Goal: Transaction & Acquisition: Subscribe to service/newsletter

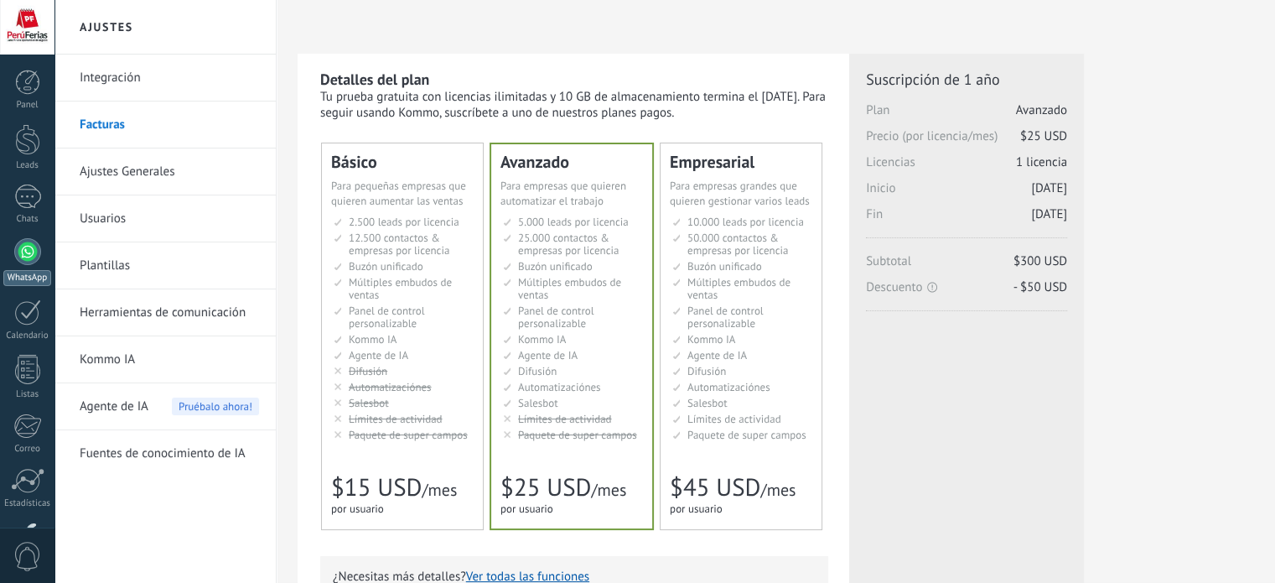
click at [4, 255] on link "WhatsApp" at bounding box center [27, 262] width 54 height 48
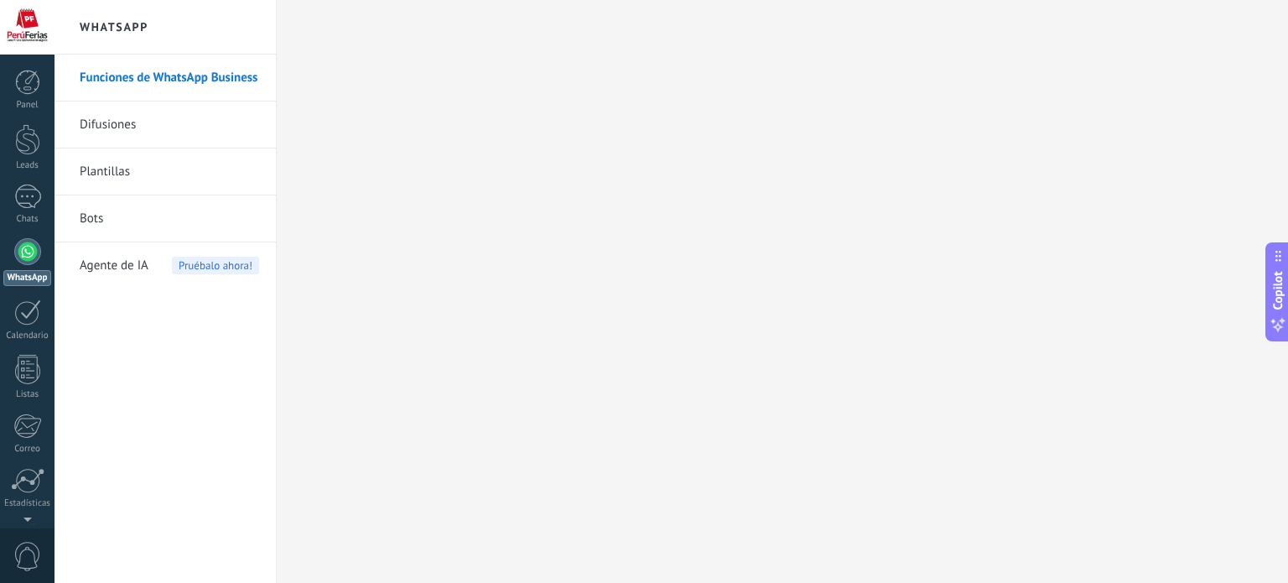
click at [17, 249] on div at bounding box center [27, 251] width 27 height 27
click at [111, 184] on link "Plantillas" at bounding box center [169, 171] width 179 height 47
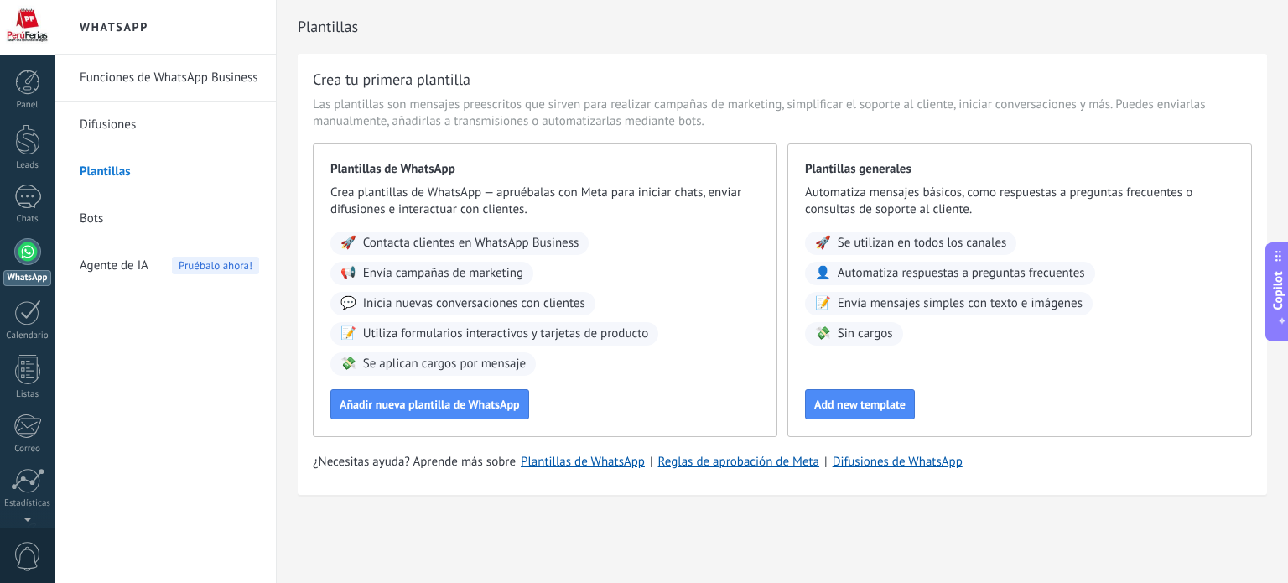
click at [140, 138] on link "Difusiones" at bounding box center [169, 124] width 179 height 47
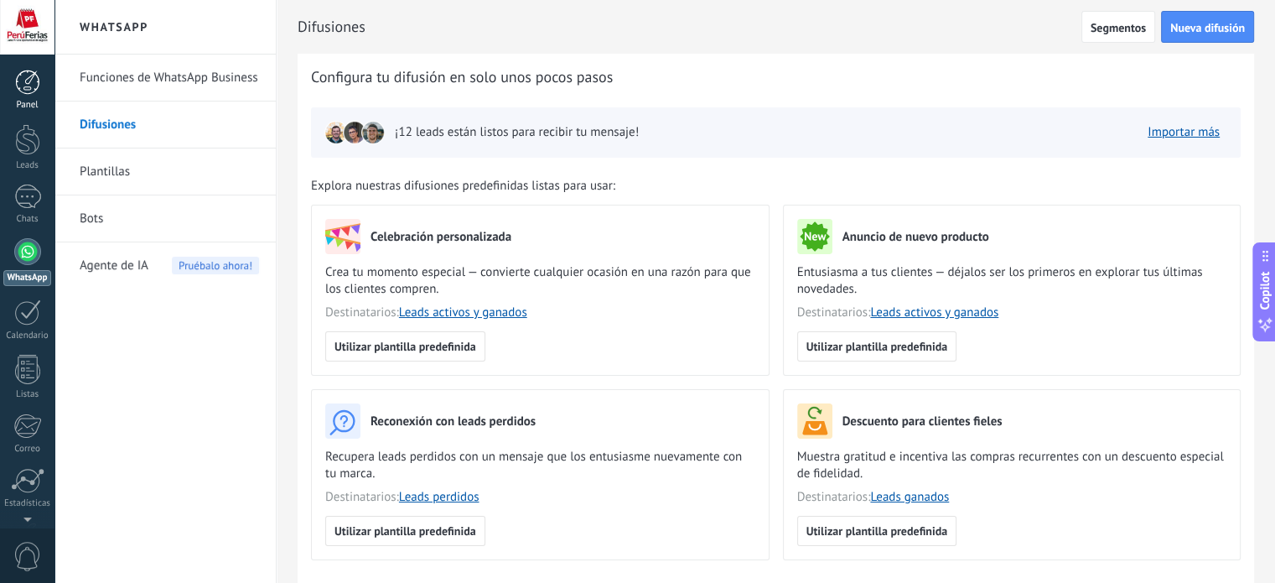
click at [34, 80] on div at bounding box center [27, 82] width 25 height 25
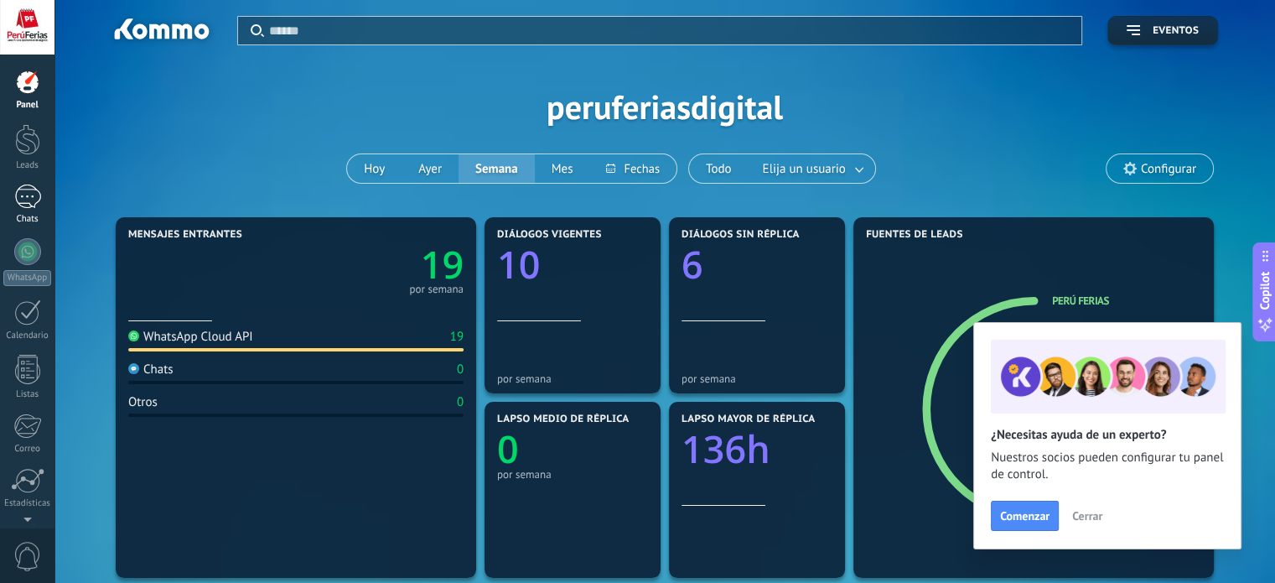
click at [37, 204] on div at bounding box center [27, 196] width 27 height 24
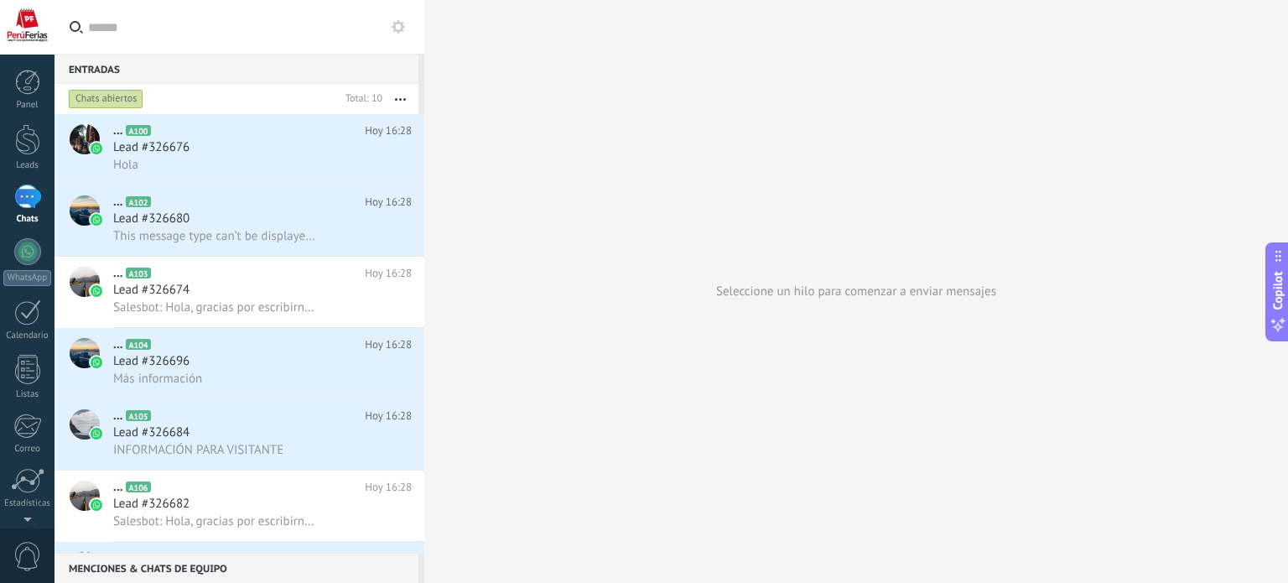
click at [403, 105] on button "button" at bounding box center [400, 99] width 36 height 30
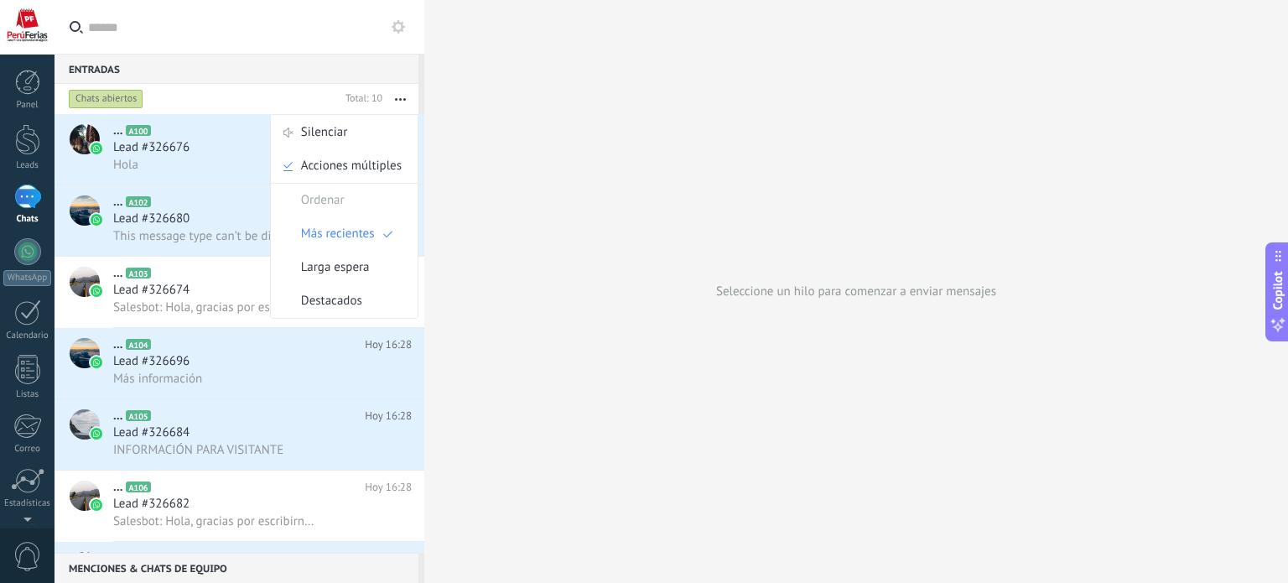
click at [403, 105] on button "button" at bounding box center [400, 99] width 36 height 30
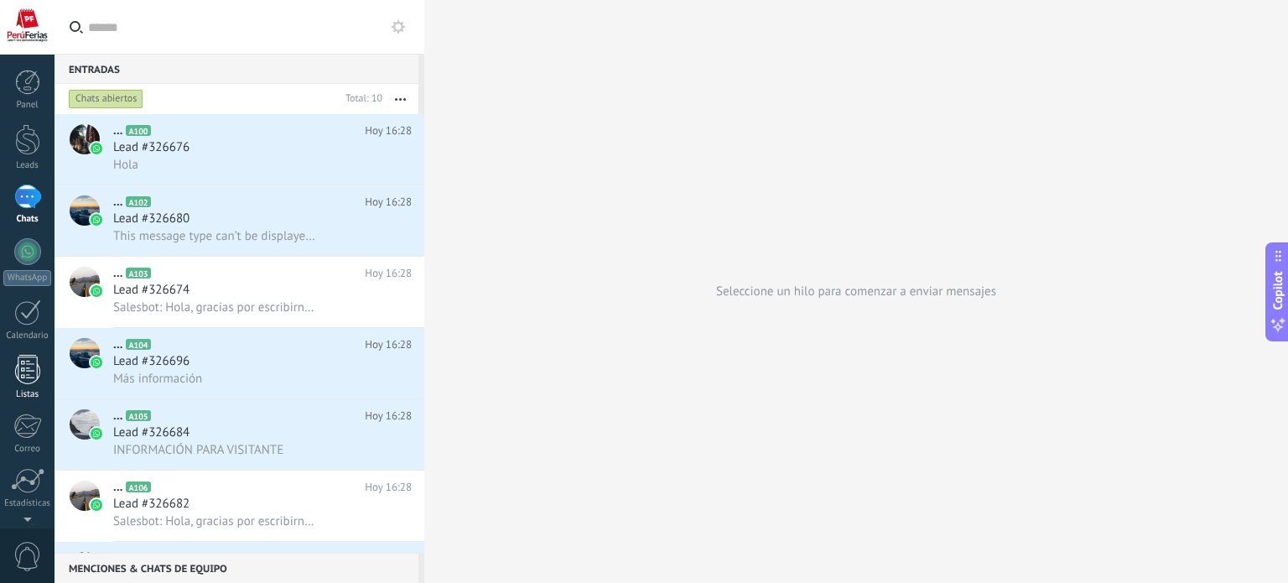
click at [24, 370] on div at bounding box center [27, 369] width 25 height 29
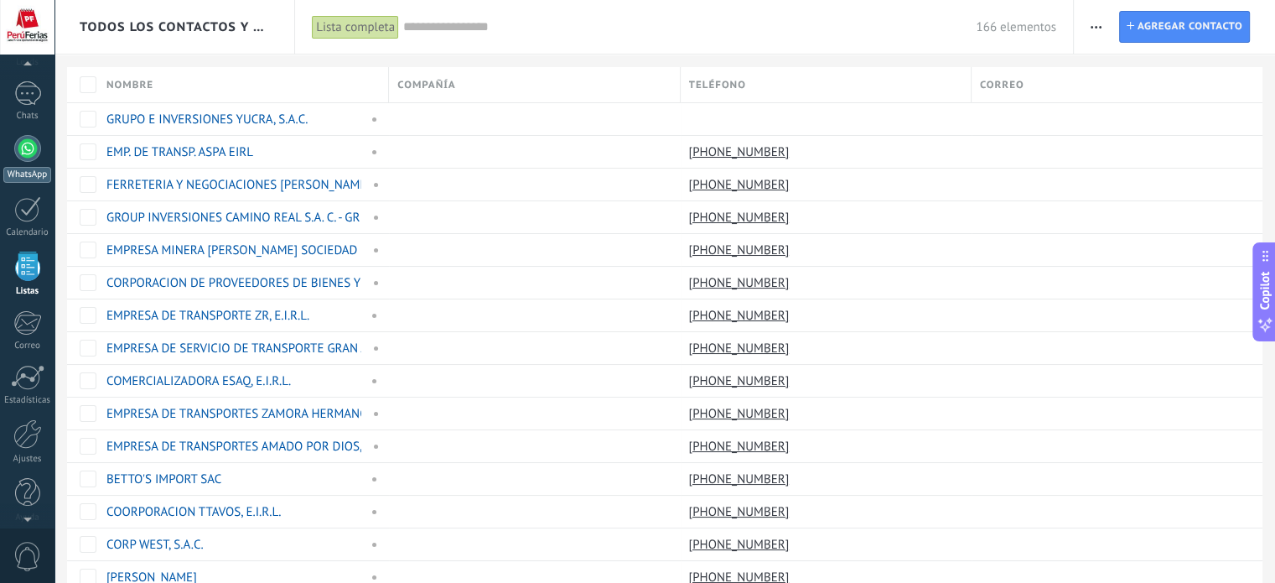
click at [33, 143] on div at bounding box center [27, 148] width 27 height 27
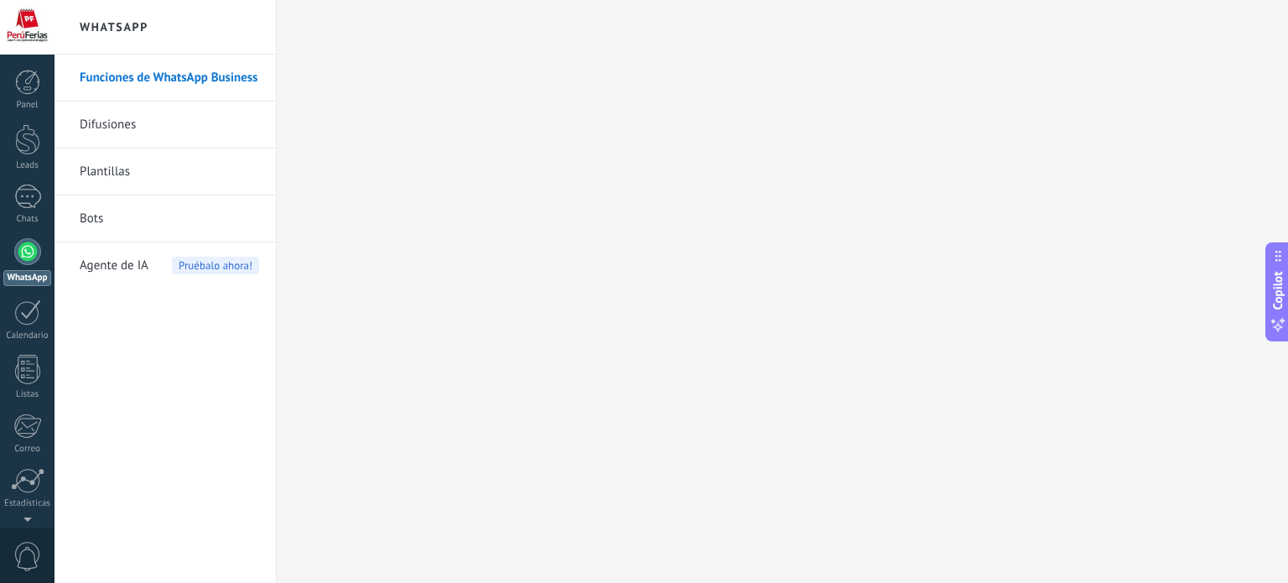
click at [136, 138] on link "Difusiones" at bounding box center [169, 124] width 179 height 47
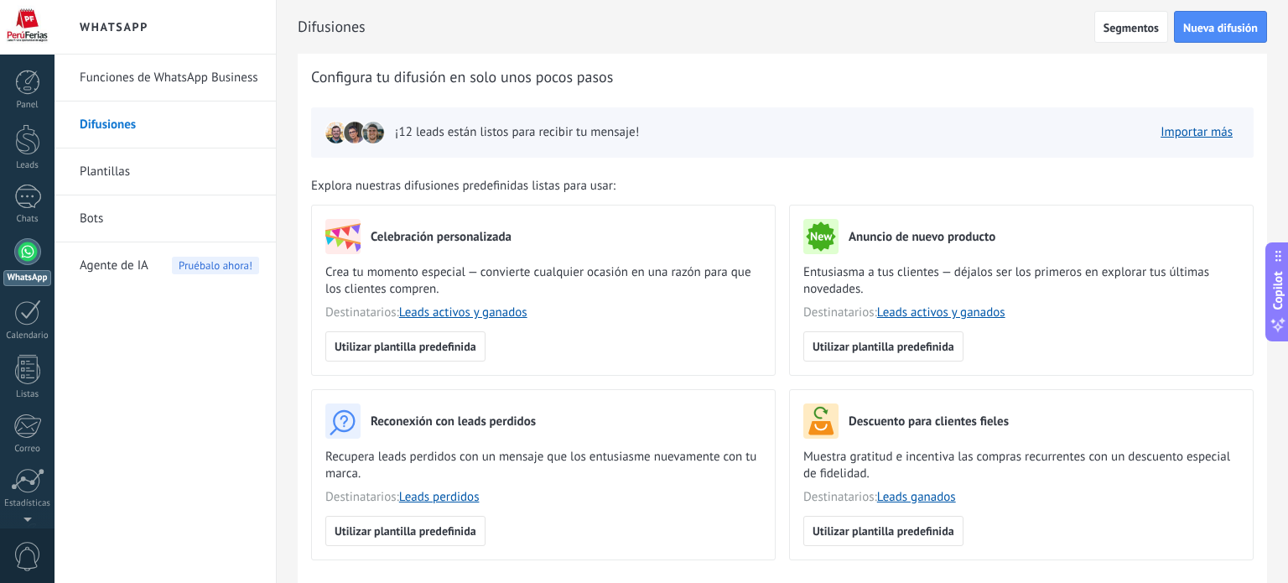
click at [364, 329] on div "Celebración personalizada Crea tu momento especial — convierte cualquier ocasió…" at bounding box center [543, 275] width 436 height 112
click at [1191, 13] on button "Nueva difusión" at bounding box center [1220, 27] width 93 height 32
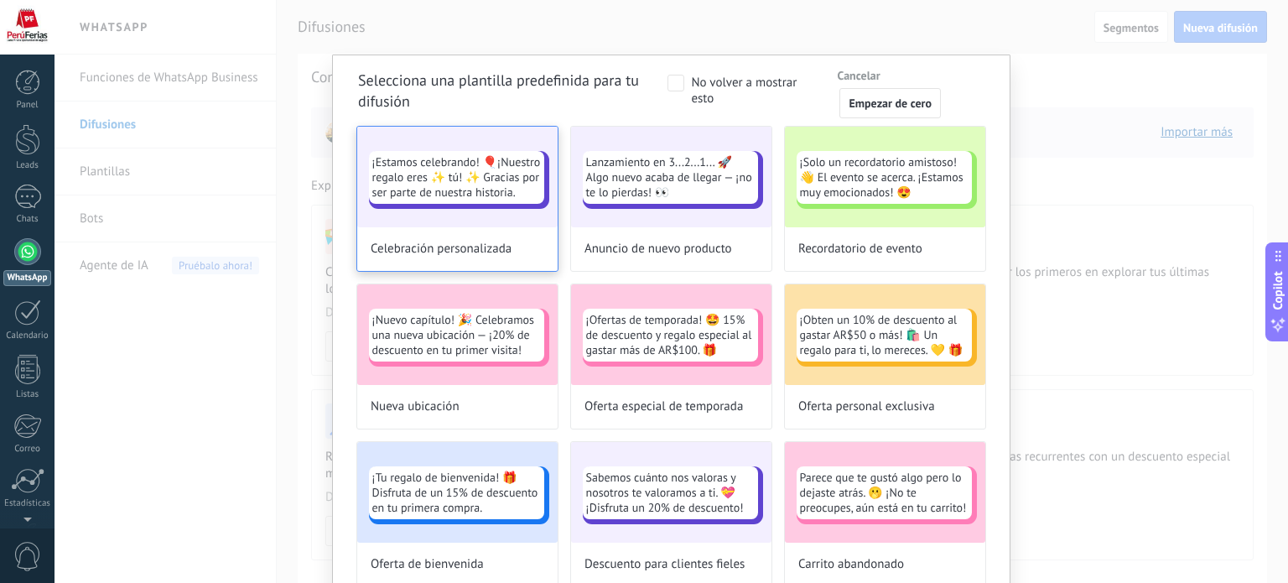
click at [466, 190] on span "¡Estamos celebrando! 🎈¡Nuestro regalo eres ✨ tú! ✨ Gracias por ser parte de nue…" at bounding box center [456, 176] width 168 height 45
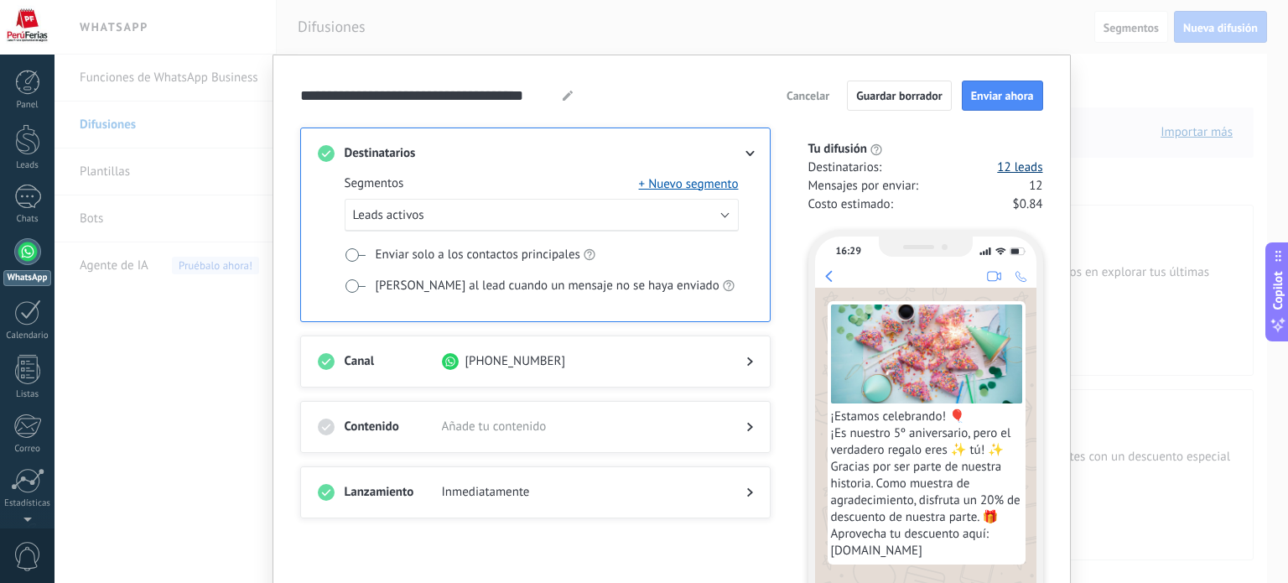
click at [1026, 163] on link "12 leads" at bounding box center [1019, 167] width 45 height 17
click at [799, 90] on span "Cancelar" at bounding box center [807, 96] width 43 height 12
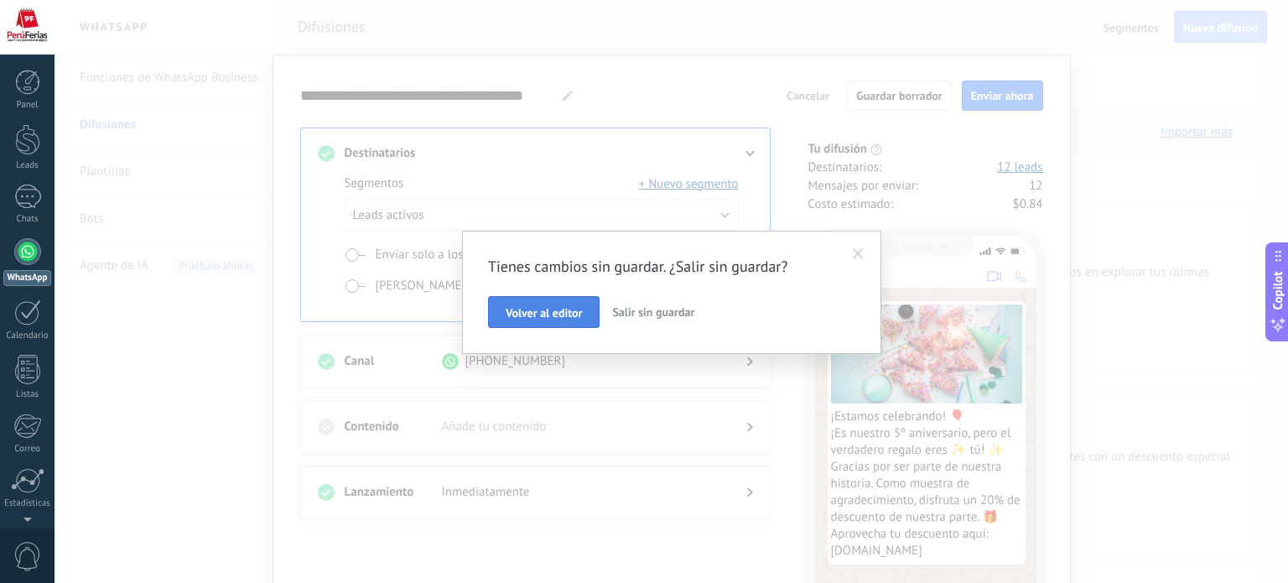
click at [573, 316] on span "Volver al editor" at bounding box center [543, 313] width 76 height 12
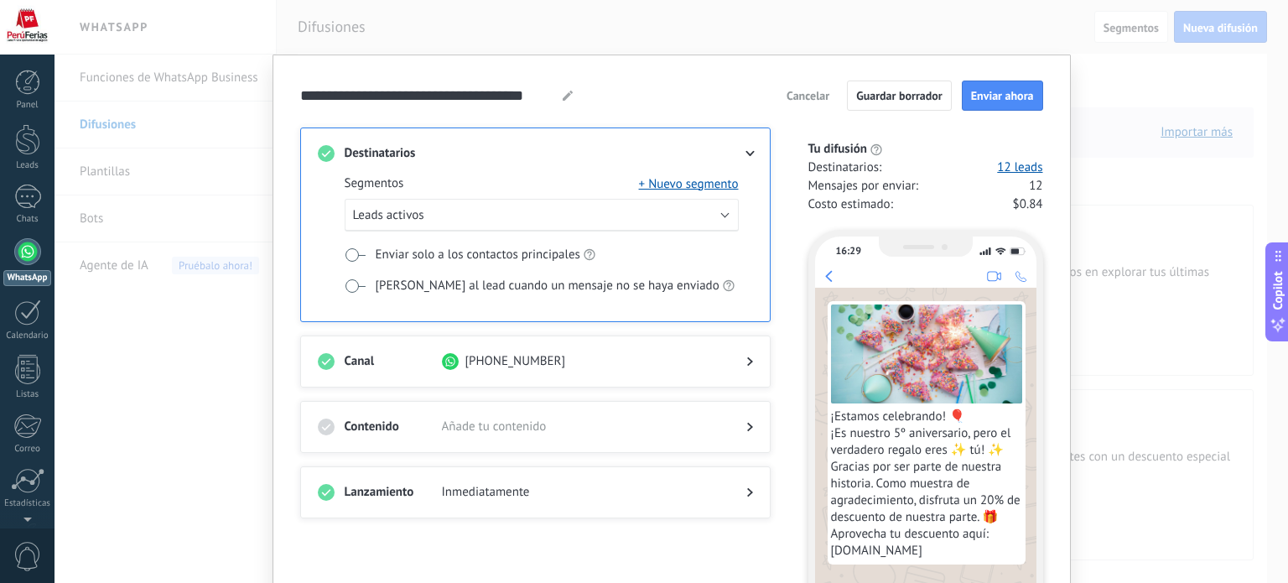
click at [806, 101] on span "Cancelar" at bounding box center [807, 96] width 43 height 12
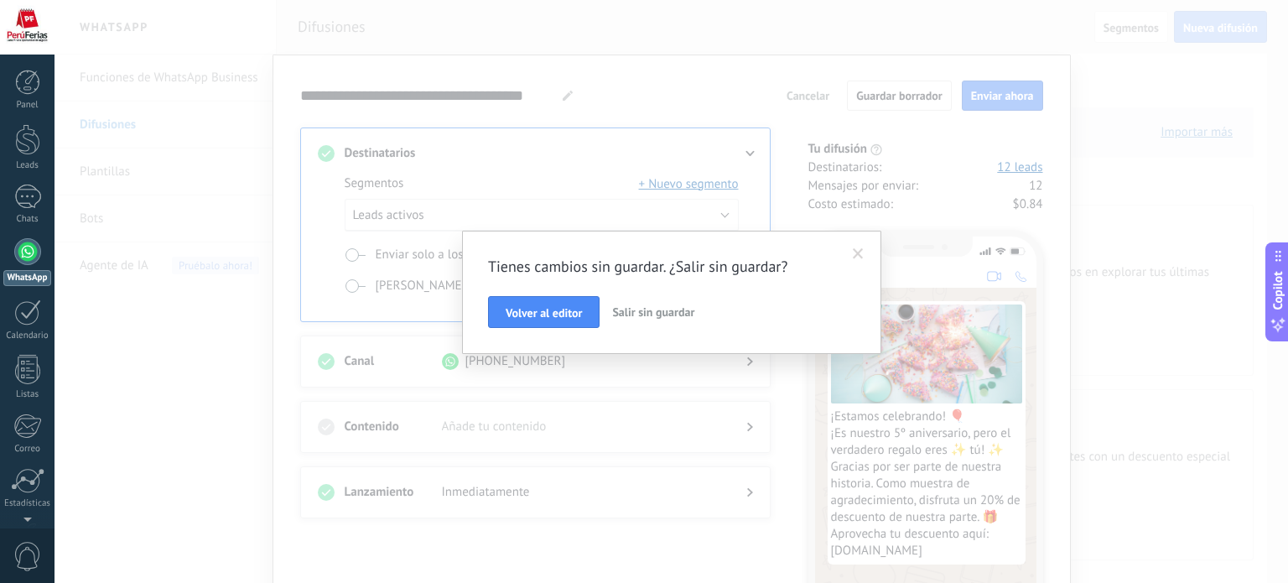
click at [641, 308] on span "Salir sin guardar" at bounding box center [653, 311] width 82 height 15
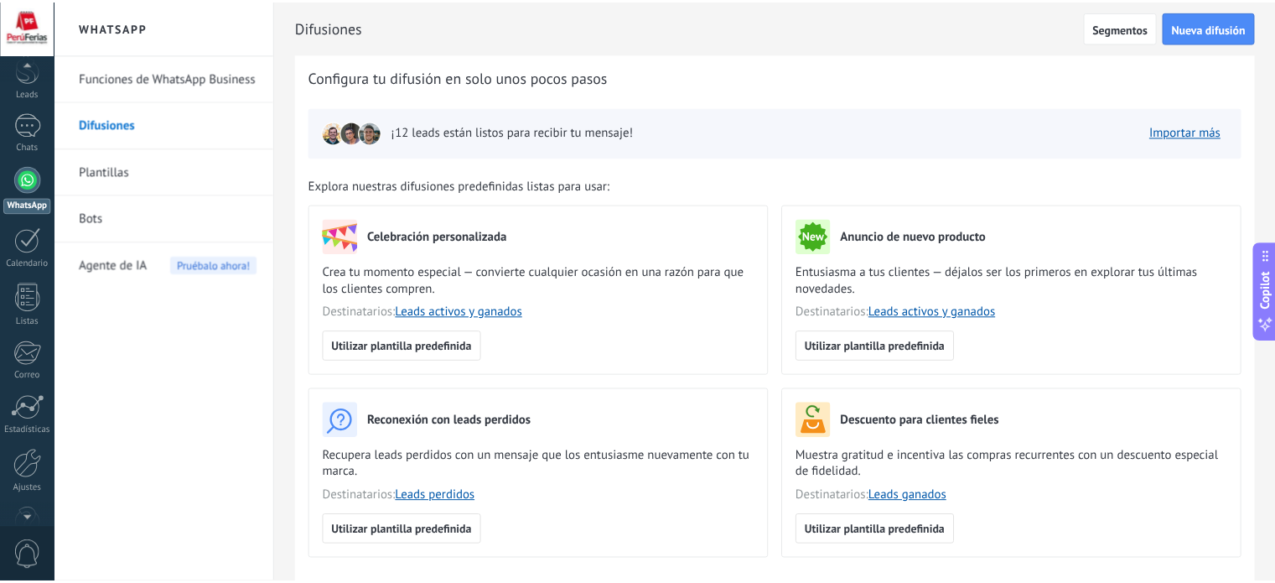
scroll to position [114, 0]
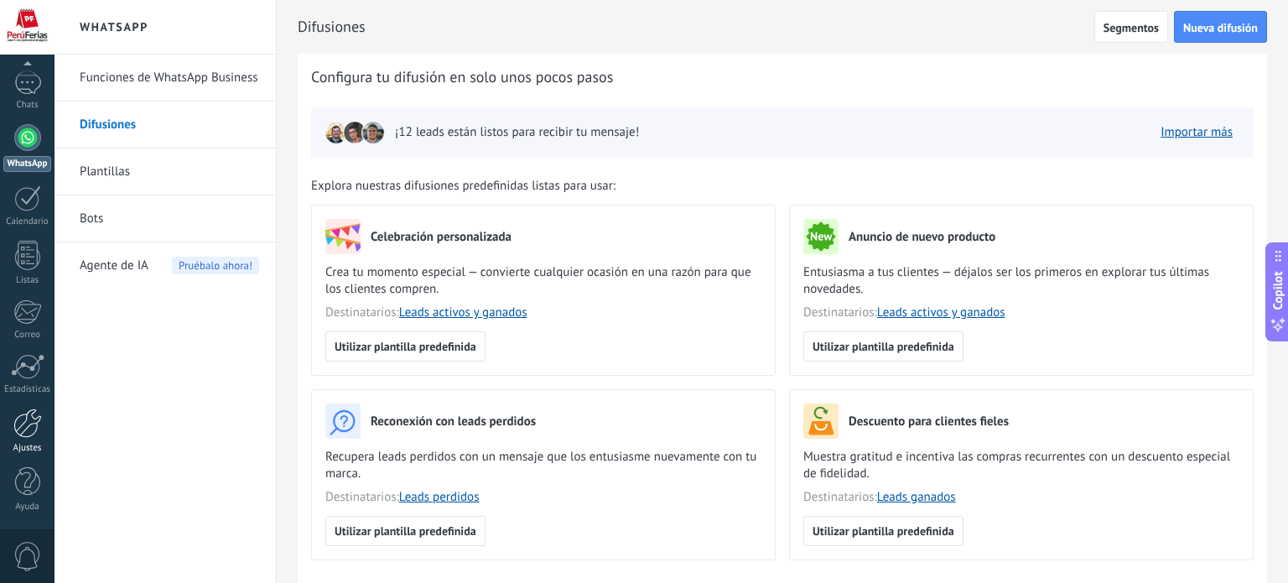
click at [43, 421] on link "Ajustes" at bounding box center [27, 430] width 54 height 45
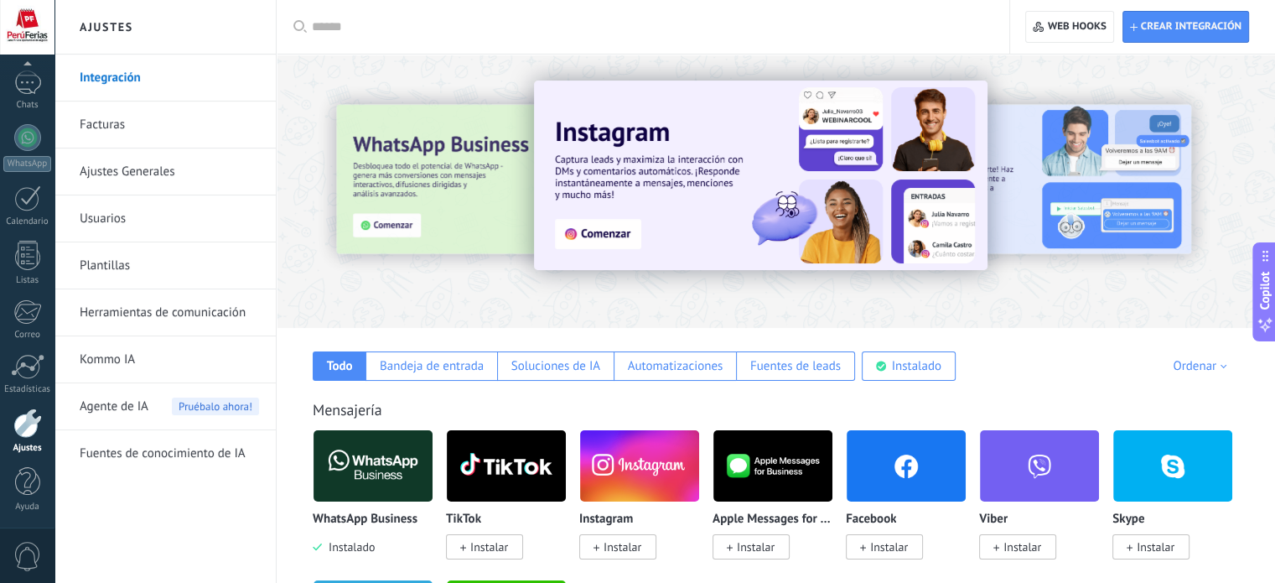
click at [146, 130] on link "Facturas" at bounding box center [169, 124] width 179 height 47
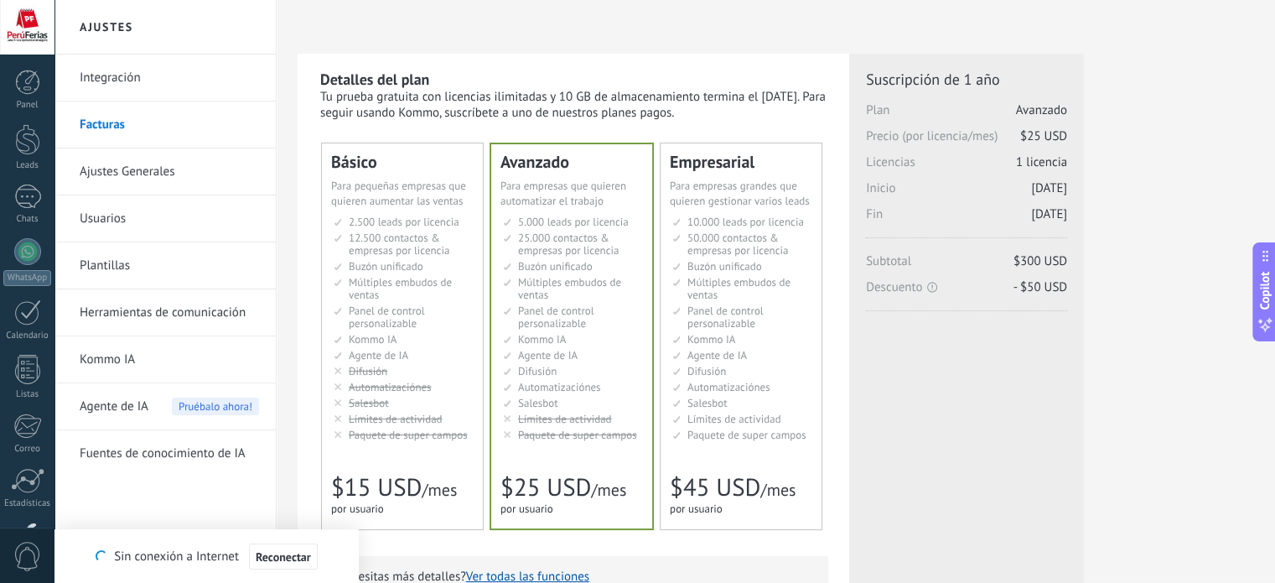
click at [758, 261] on span "Buzón unificado" at bounding box center [724, 266] width 75 height 14
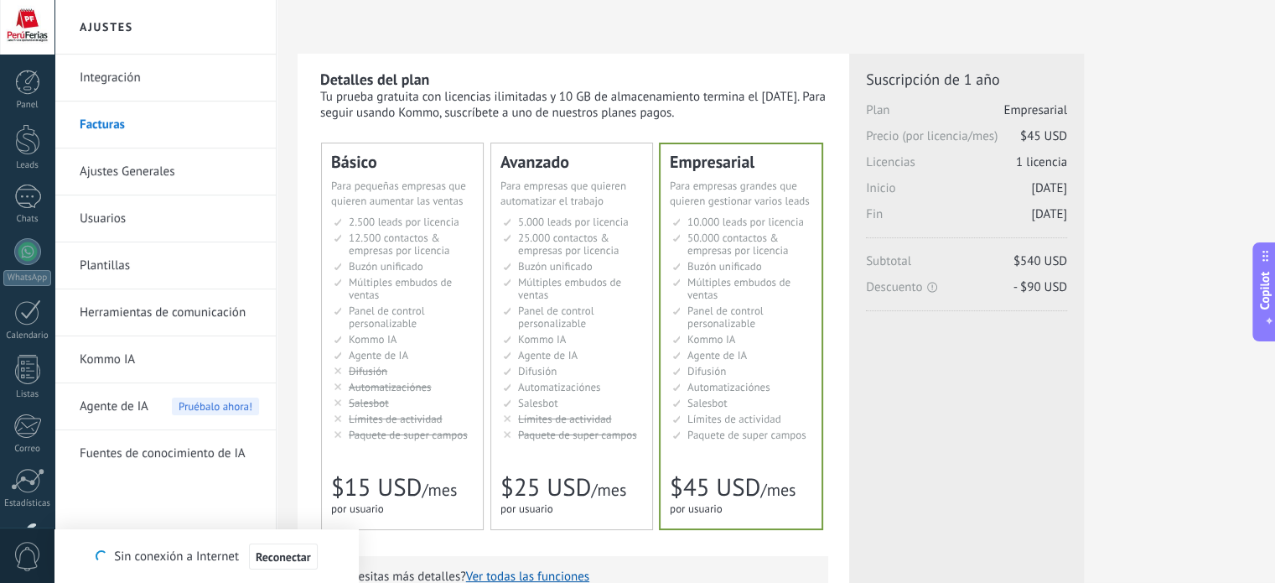
click at [1271, 327] on icon at bounding box center [1266, 325] width 18 height 18
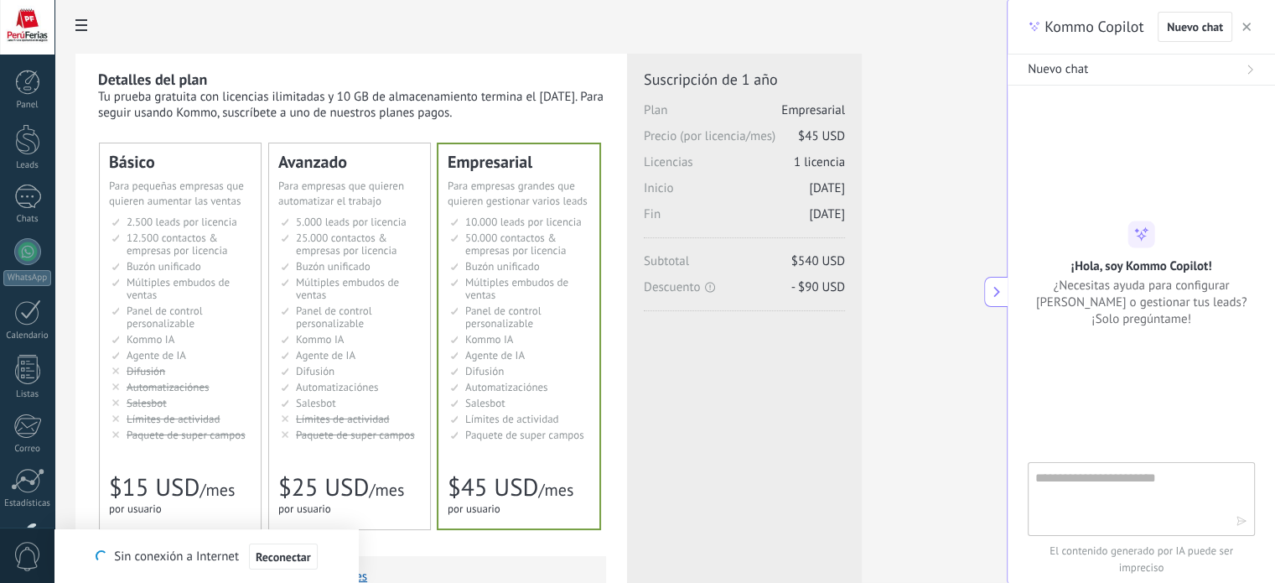
click at [1121, 492] on textarea at bounding box center [1129, 498] width 189 height 60
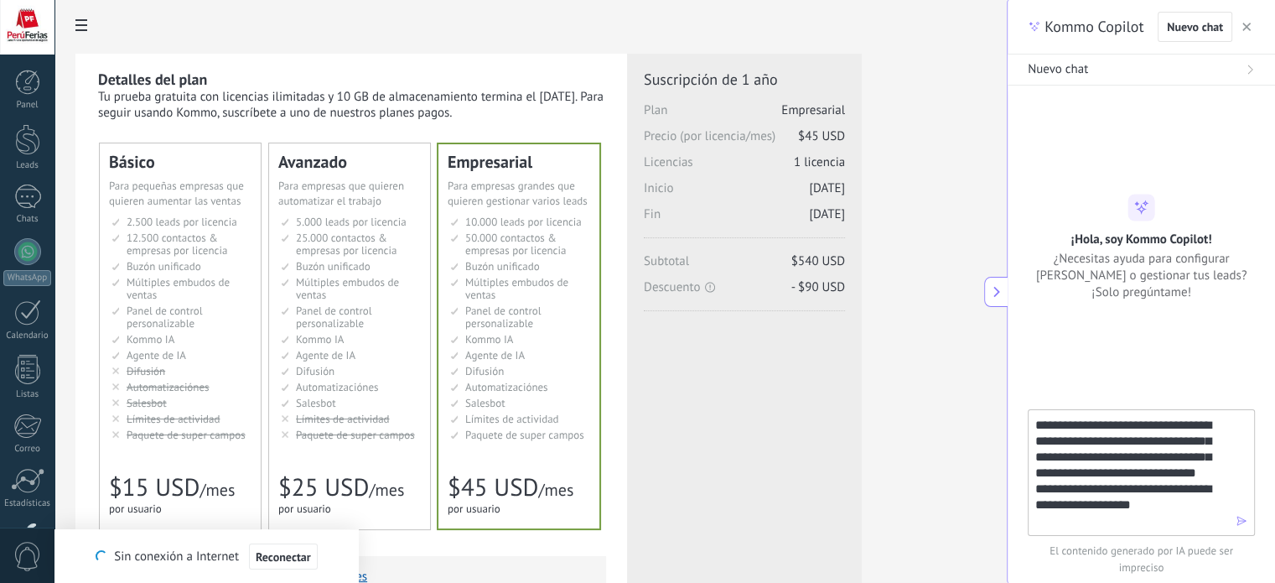
click at [1077, 462] on textarea "**********" at bounding box center [1129, 471] width 189 height 113
click at [1153, 520] on textarea "**********" at bounding box center [1129, 471] width 189 height 113
type textarea "**********"
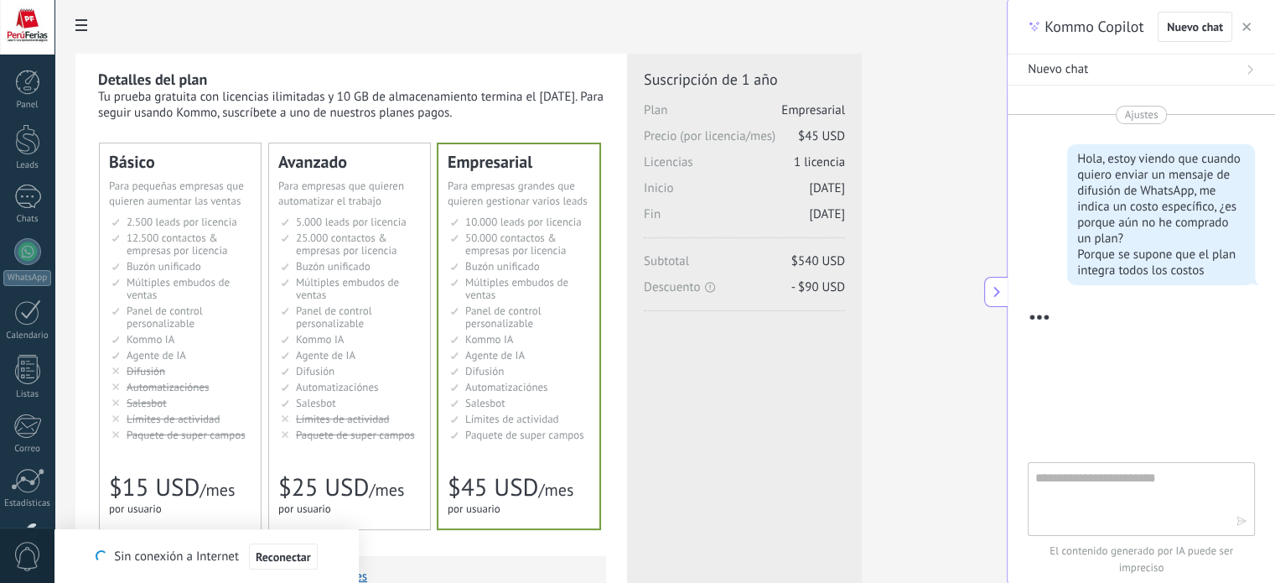
click at [995, 141] on div "Detalles del plan Tu prueba gratuita con licencias ilimitadas y 10 GB de almace…" at bounding box center [530, 536] width 952 height 1073
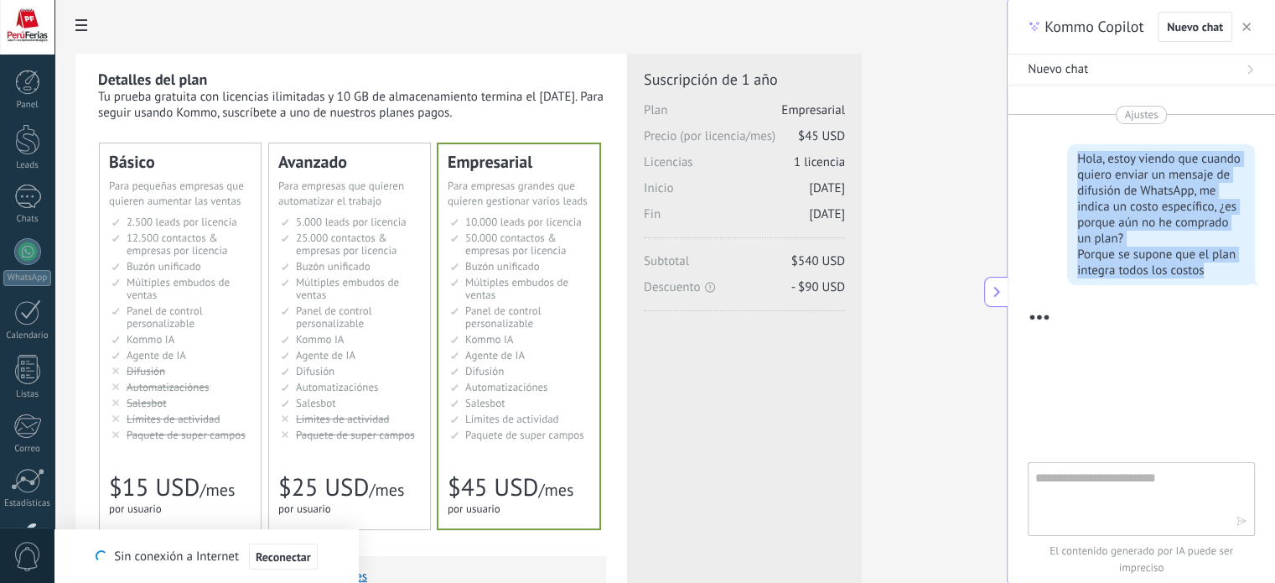
drag, startPoint x: 1200, startPoint y: 274, endPoint x: 1073, endPoint y: 156, distance: 173.2
click at [1077, 156] on div "Hola, estoy viendo que cuando quiero enviar un mensaje de difusión de WhatsApp,…" at bounding box center [1161, 214] width 168 height 127
copy div "Hola, estoy viendo que cuando quiero enviar un mensaje de difusión de WhatsApp,…"
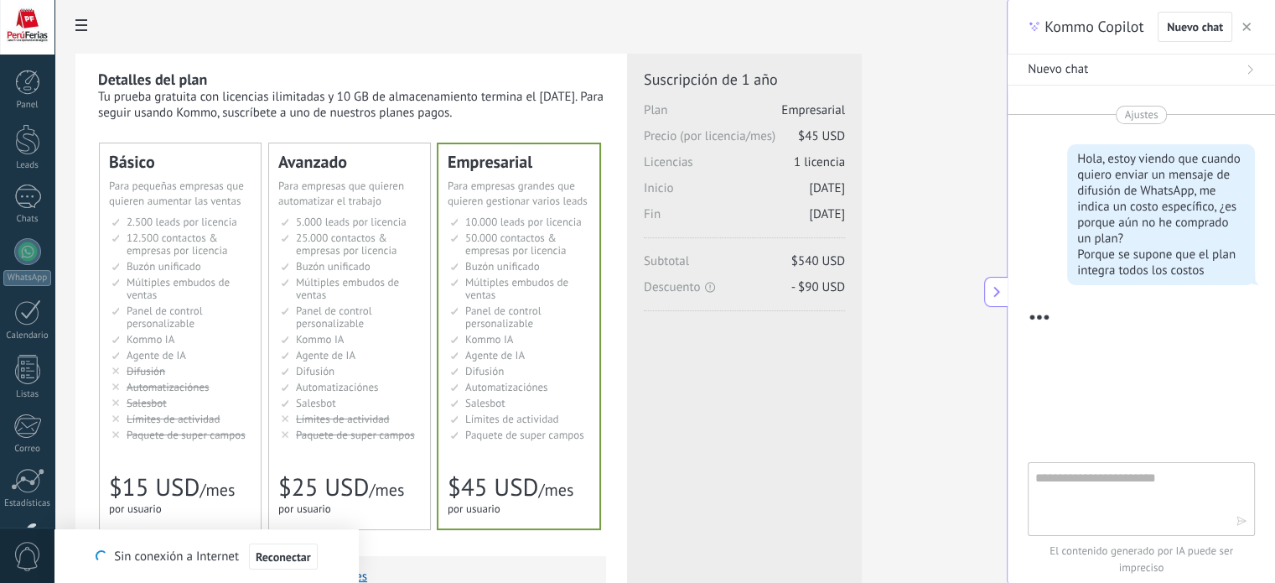
click at [922, 459] on div "Detalles del plan Tu prueba gratuita con licencias ilimitadas y 10 GB de almace…" at bounding box center [530, 536] width 910 height 965
click at [946, 397] on div "Detalles del plan Tu prueba gratuita con licencias ilimitadas y 10 GB de almace…" at bounding box center [530, 536] width 910 height 965
click at [275, 547] on button "Reconectar" at bounding box center [283, 556] width 69 height 27
click at [916, 483] on div "Detalles del plan Tu prueba gratuita con licencias ilimitadas y 10 GB de almace…" at bounding box center [530, 536] width 910 height 965
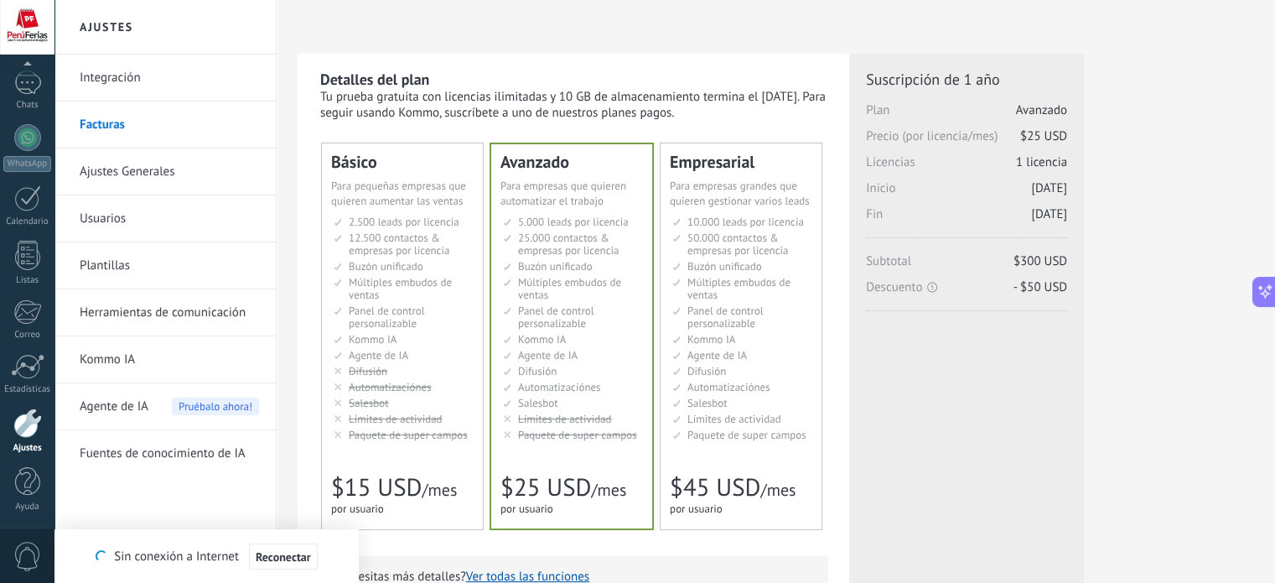
drag, startPoint x: 573, startPoint y: 95, endPoint x: 760, endPoint y: 108, distance: 187.4
click at [760, 108] on div "Tu prueba gratuita con licencias ilimitadas y 10 GB de almacenamiento termina e…" at bounding box center [574, 105] width 508 height 32
click at [759, 110] on div "Tu prueba gratuita con licencias ilimitadas y 10 GB de almacenamiento termina e…" at bounding box center [574, 105] width 508 height 32
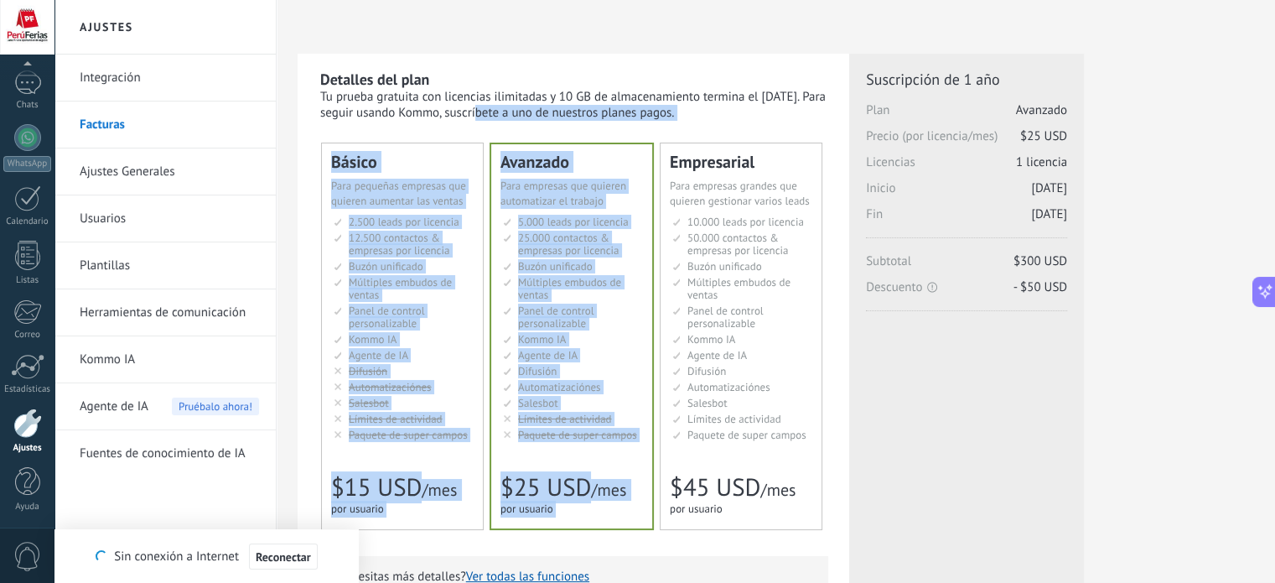
drag, startPoint x: 436, startPoint y: 113, endPoint x: 724, endPoint y: 121, distance: 288.4
click at [657, 127] on div "Detalles del plan Tu prueba gratuita con licencias ilimitadas y 10 GB de almace…" at bounding box center [574, 511] width 508 height 883
click at [778, 116] on div "Tu prueba gratuita con licencias ilimitadas y 10 GB de almacenamiento termina e…" at bounding box center [574, 105] width 508 height 32
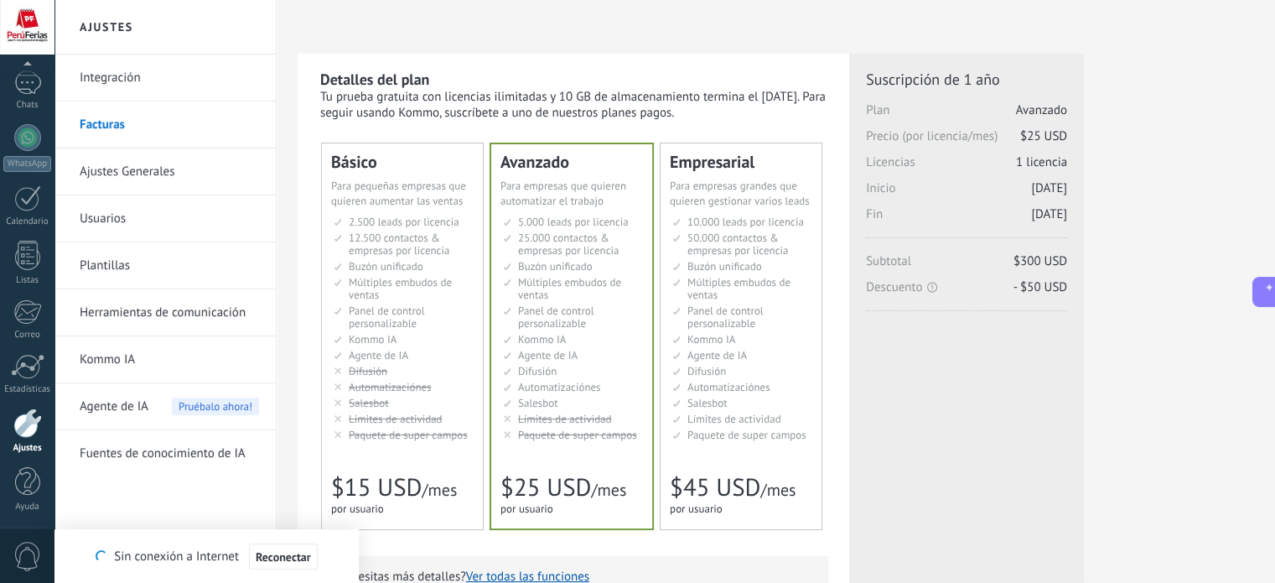
drag, startPoint x: 578, startPoint y: 104, endPoint x: 603, endPoint y: 86, distance: 30.7
click at [595, 106] on div "Tu prueba gratuita con licencias ilimitadas y 10 GB de almacenamiento termina e…" at bounding box center [574, 105] width 508 height 32
click at [602, 54] on div "Detalles del plan Tu prueba gratuita con licencias ilimitadas y 10 GB de almace…" at bounding box center [574, 515] width 552 height 923
click at [785, 188] on span "Para empresas grandes que quieren gestionar varios leads" at bounding box center [740, 193] width 140 height 29
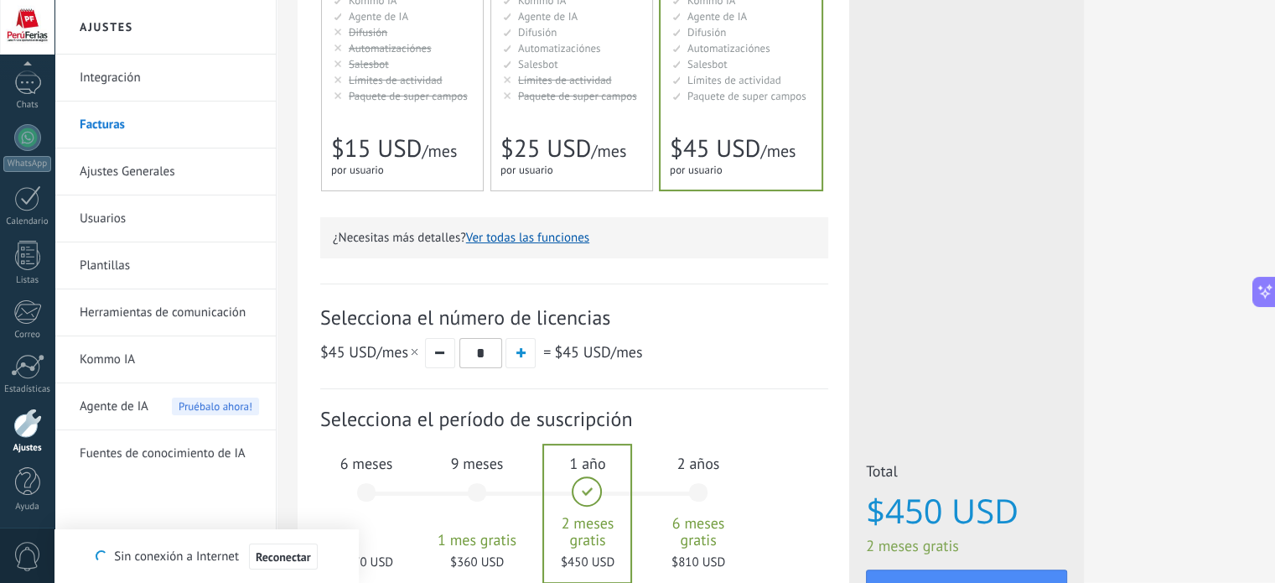
scroll to position [419, 0]
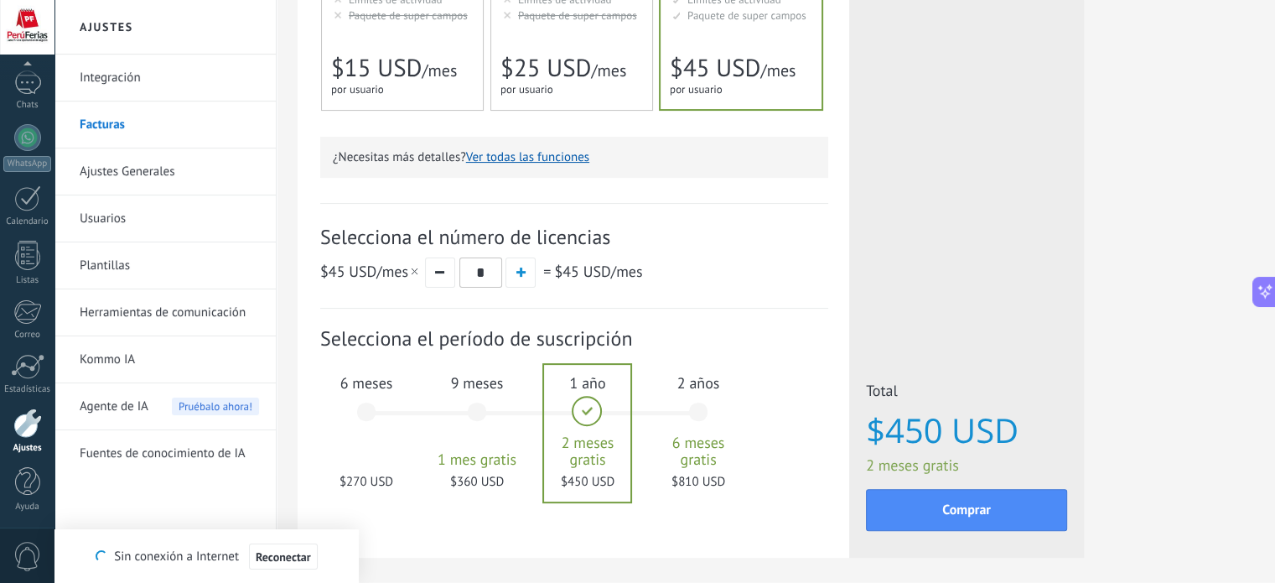
click at [378, 412] on div "6 meses $270 USD" at bounding box center [366, 419] width 91 height 118
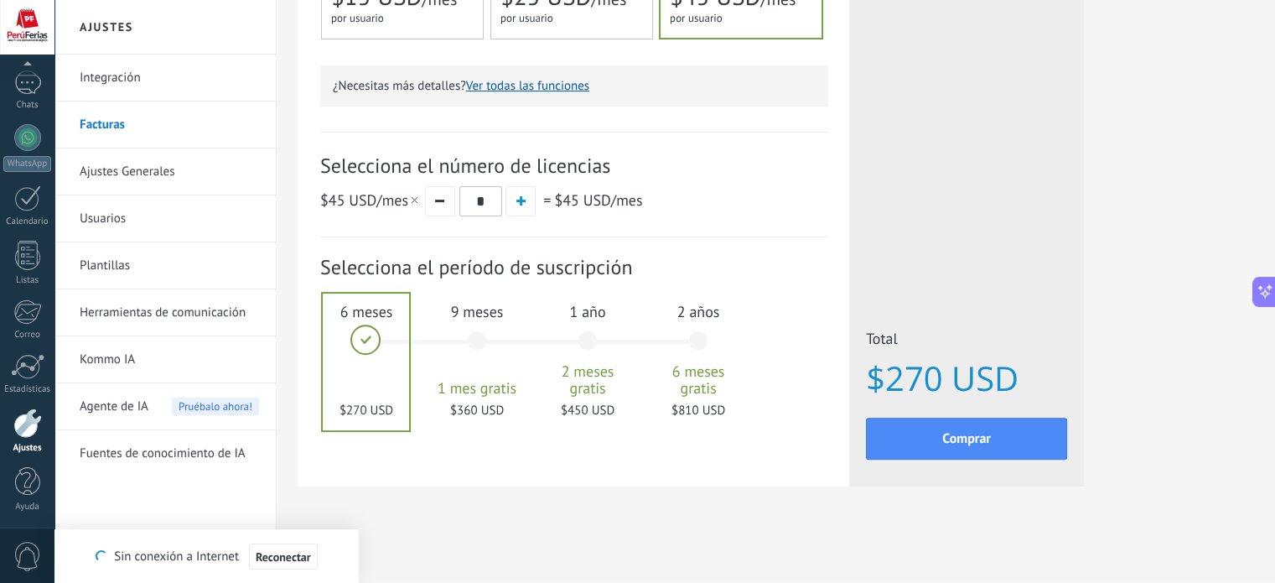
scroll to position [492, 0]
click at [1264, 294] on icon at bounding box center [1266, 291] width 18 height 18
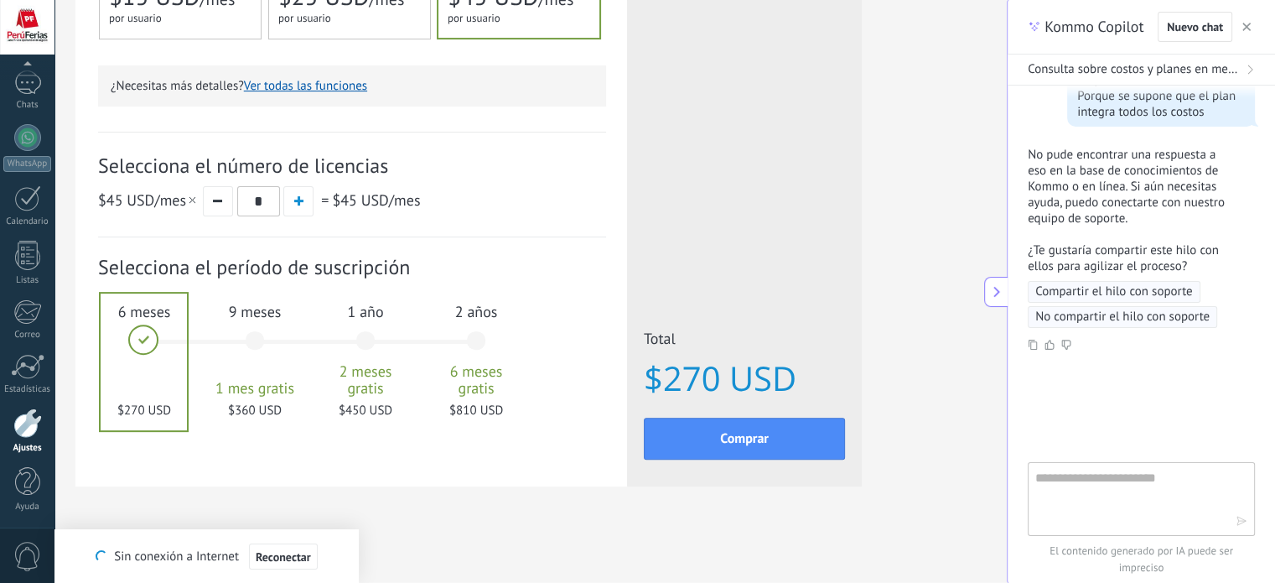
click at [1065, 487] on textarea at bounding box center [1129, 498] width 189 height 60
drag, startPoint x: 1147, startPoint y: 180, endPoint x: 1148, endPoint y: 227, distance: 46.9
click at [1149, 218] on p "No pude encontrar una respuesta a eso en la base de conocimientos de Kommo o en…" at bounding box center [1131, 187] width 207 height 80
click at [1147, 235] on div "No pude encontrar una respuesta a eso en la base de conocimientos de Kommo o en…" at bounding box center [1141, 210] width 227 height 127
click at [1104, 294] on span "Compartir el hilo con soporte" at bounding box center [1114, 291] width 158 height 17
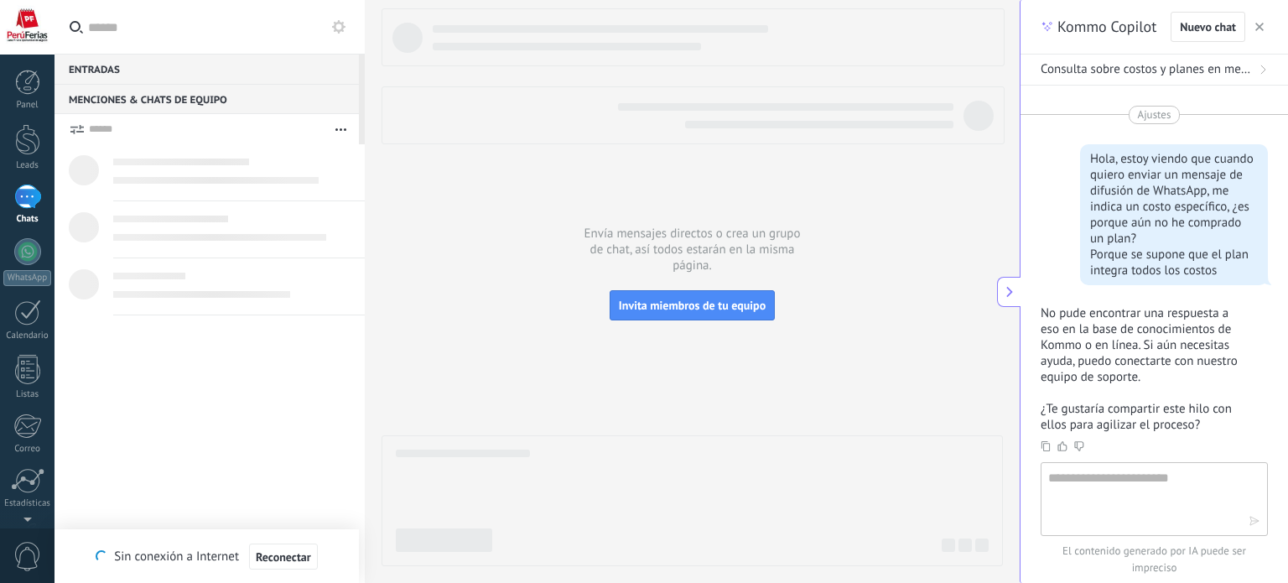
click at [28, 210] on link "Chats" at bounding box center [27, 204] width 54 height 40
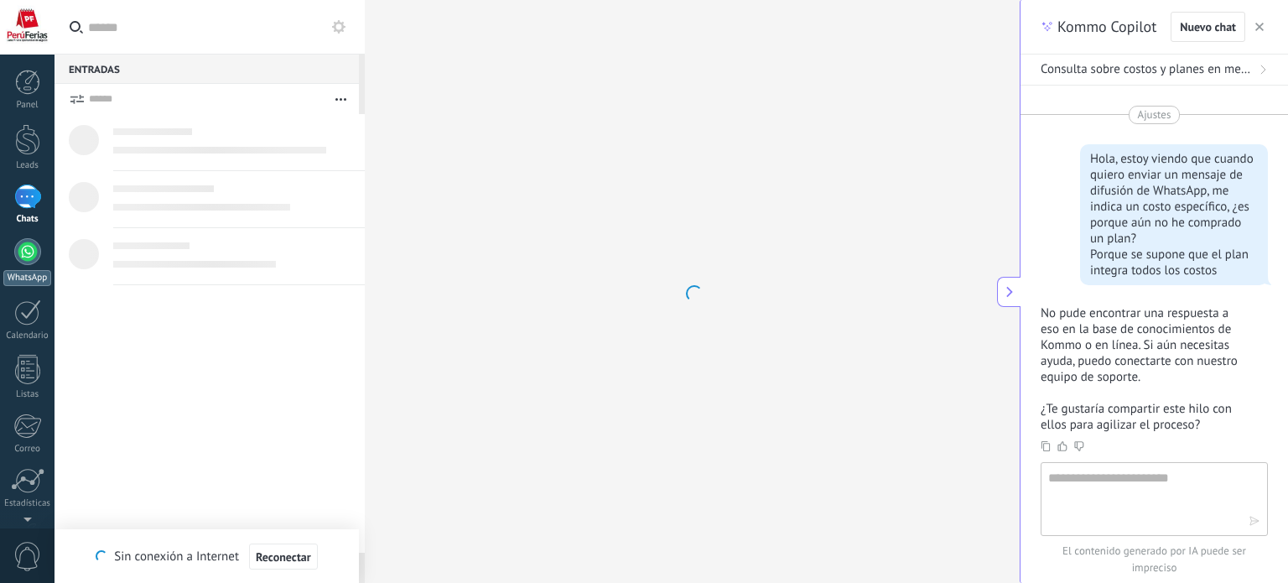
click at [33, 257] on div at bounding box center [27, 251] width 27 height 27
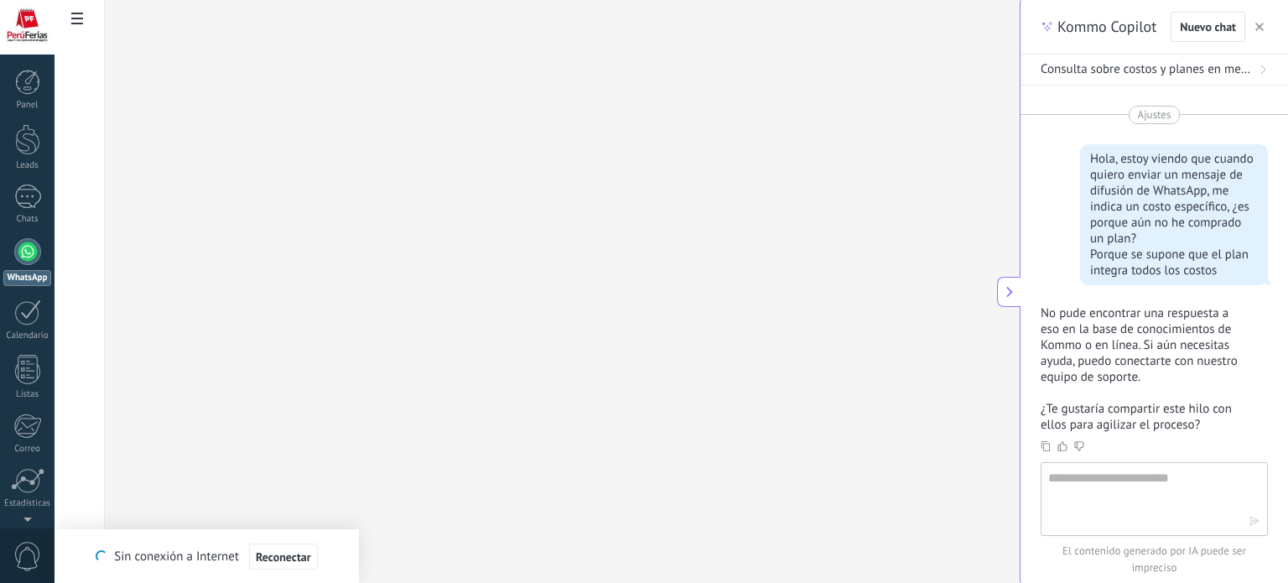
click at [1260, 23] on span "button" at bounding box center [1259, 27] width 8 height 12
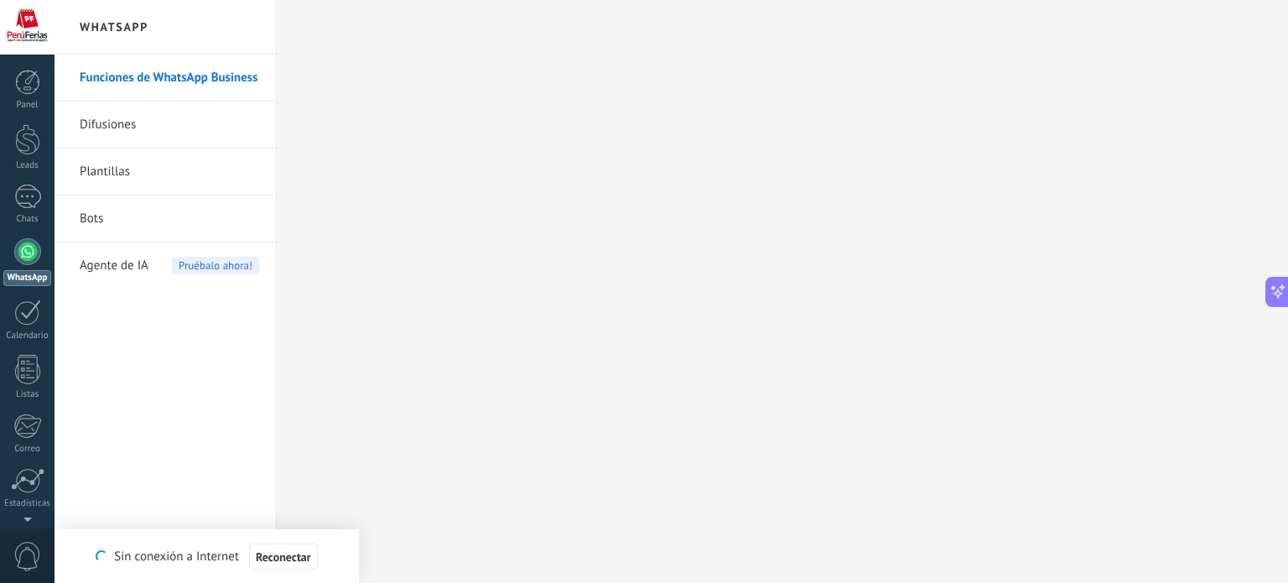
click at [168, 132] on link "Difusiones" at bounding box center [169, 124] width 179 height 47
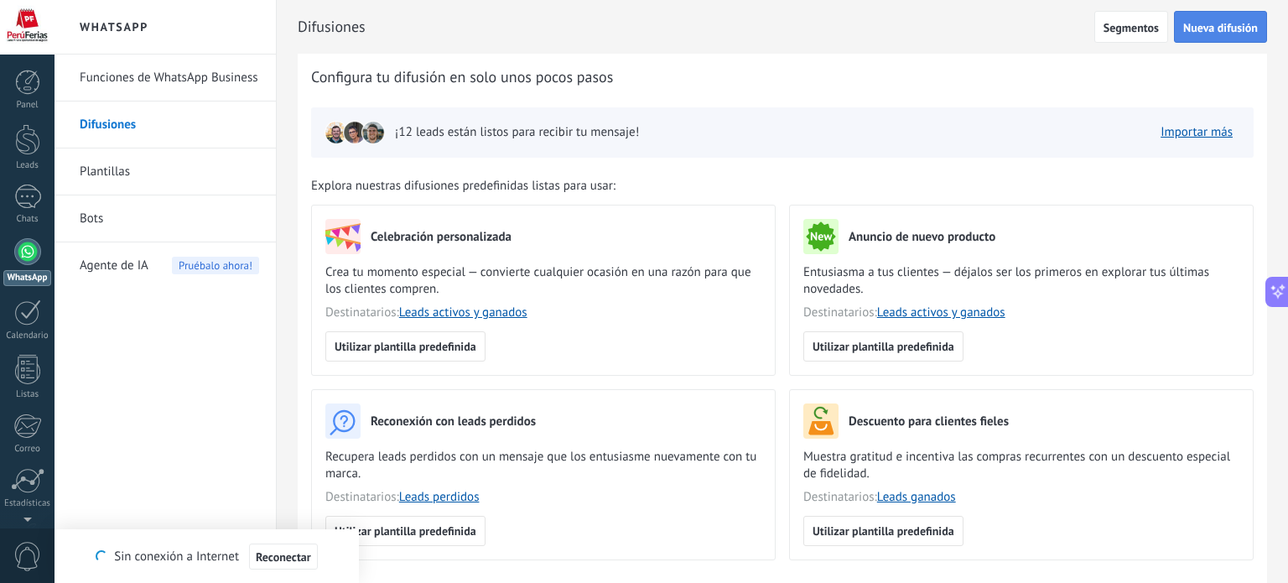
click at [1190, 32] on span "Nueva difusión" at bounding box center [1220, 28] width 75 height 12
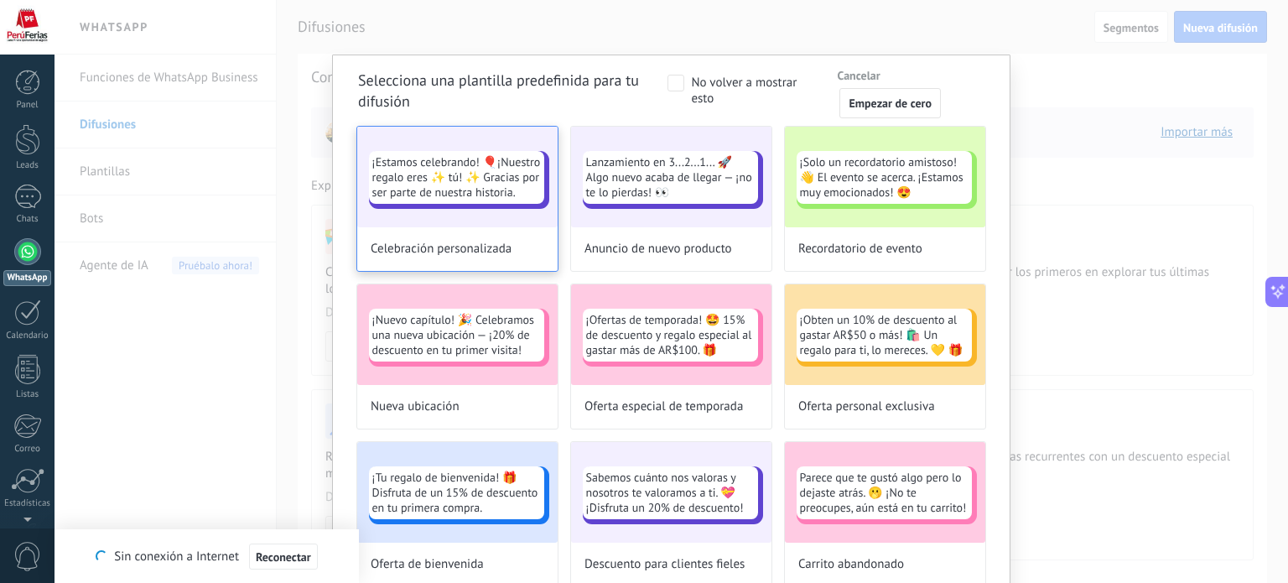
click at [473, 204] on div "¡Estamos celebrando! 🎈¡Nuestro regalo eres ✨ tú! ✨ Gracias por ser parte de nue…" at bounding box center [456, 177] width 175 height 53
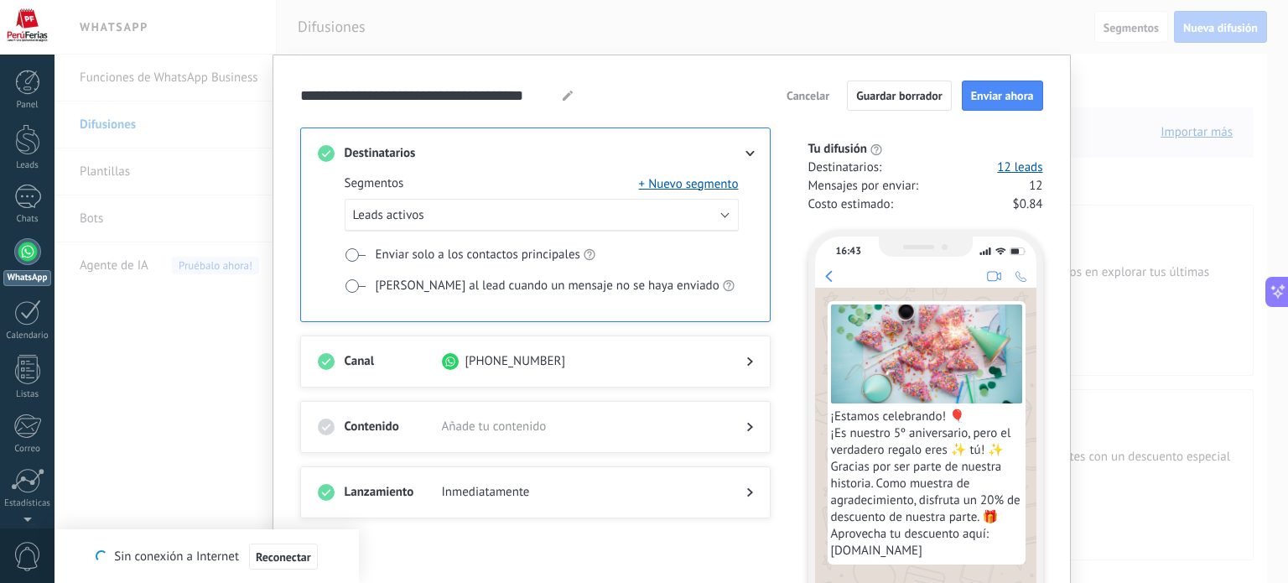
click at [533, 425] on span "Añade tu contenido" at bounding box center [580, 426] width 277 height 17
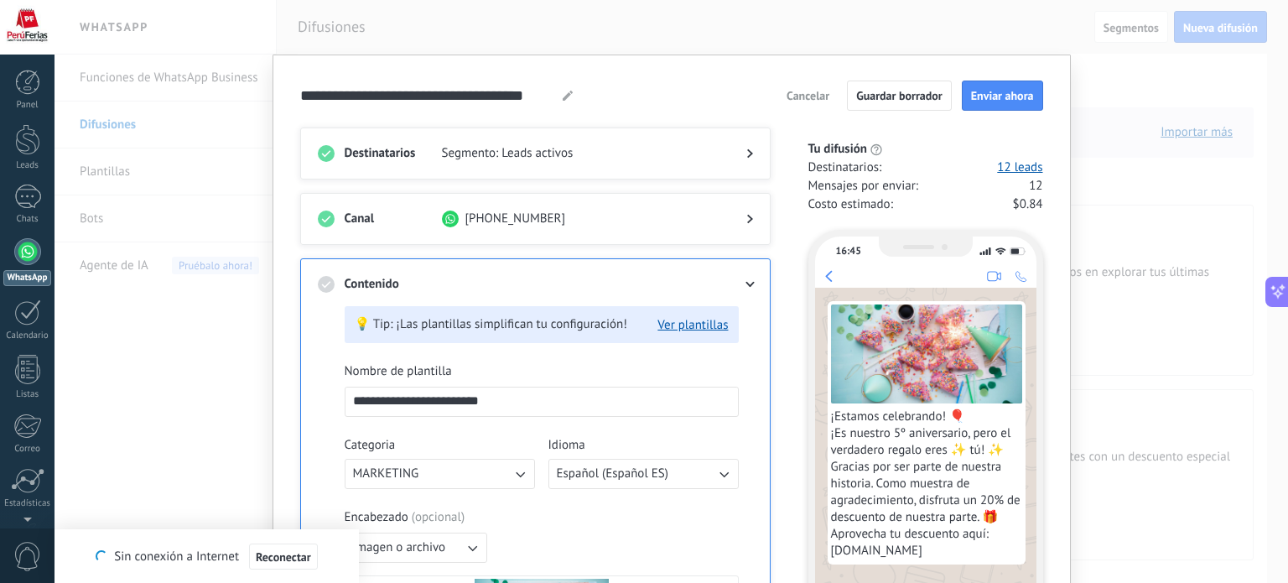
click at [516, 148] on span "Segmento: Leads activos" at bounding box center [580, 153] width 277 height 17
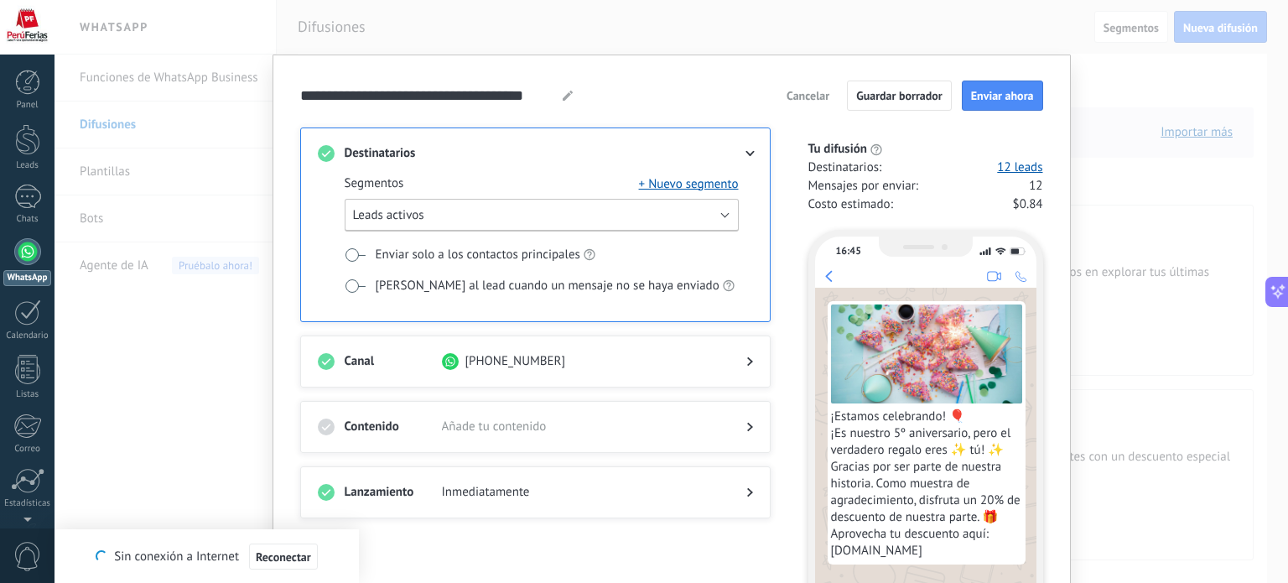
click at [450, 216] on button "Leads activos" at bounding box center [542, 215] width 394 height 33
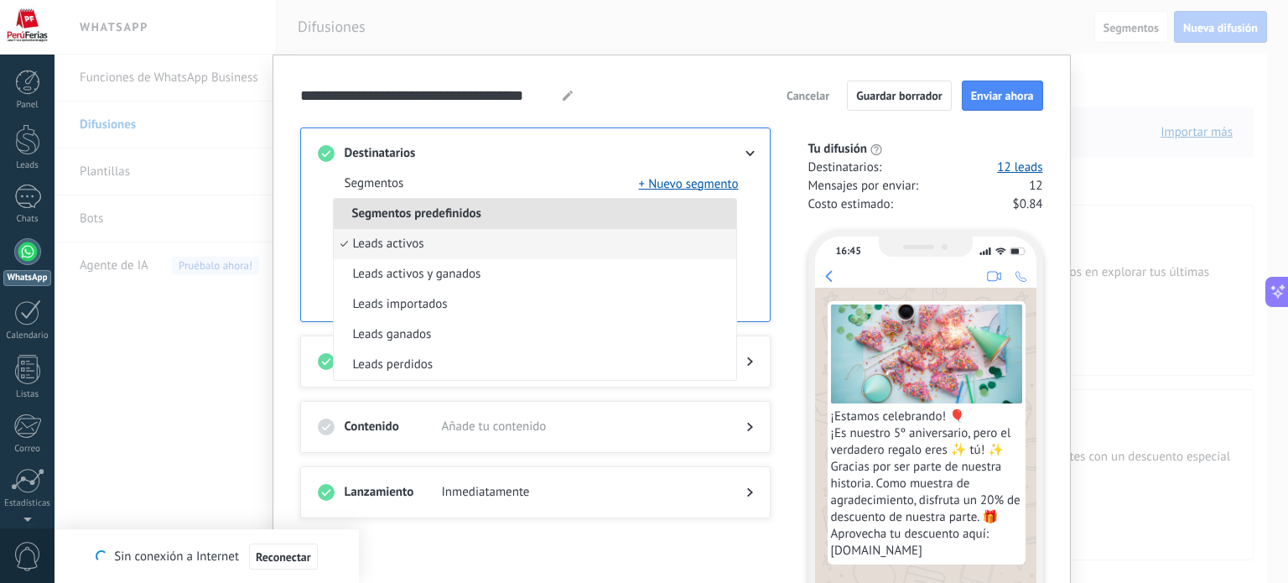
click at [790, 161] on div "Tu difusión Destinatarios : 12 leads Mensajes por enviar : 12 Costo estimado : …" at bounding box center [916, 178] width 252 height 75
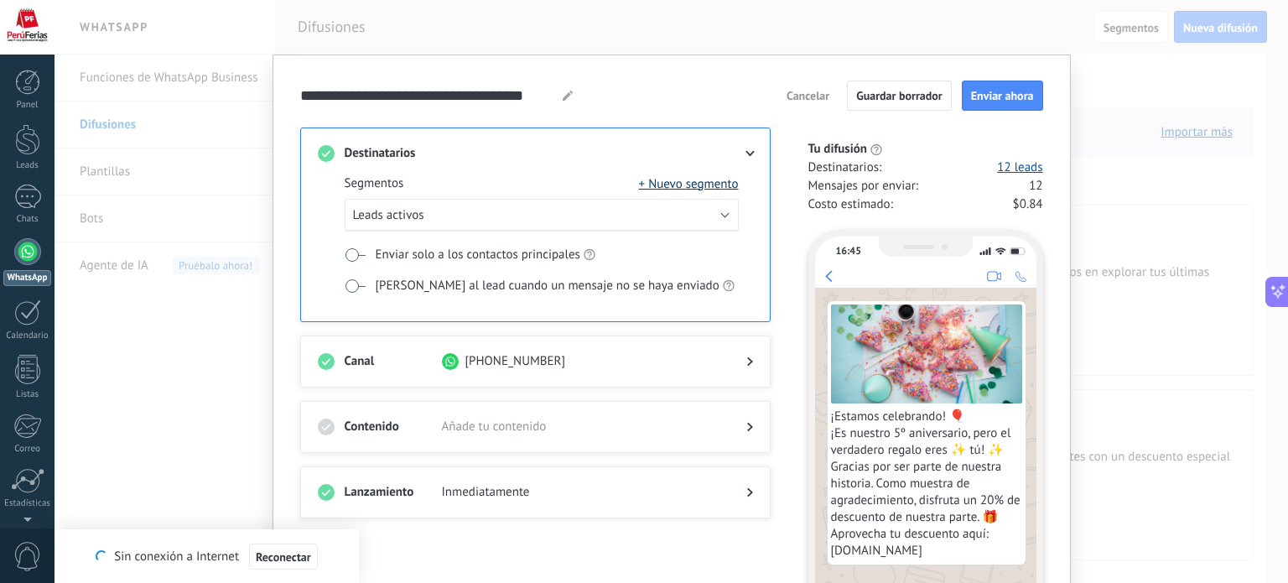
click at [696, 184] on button "+ Nuevo segmento" at bounding box center [689, 183] width 100 height 17
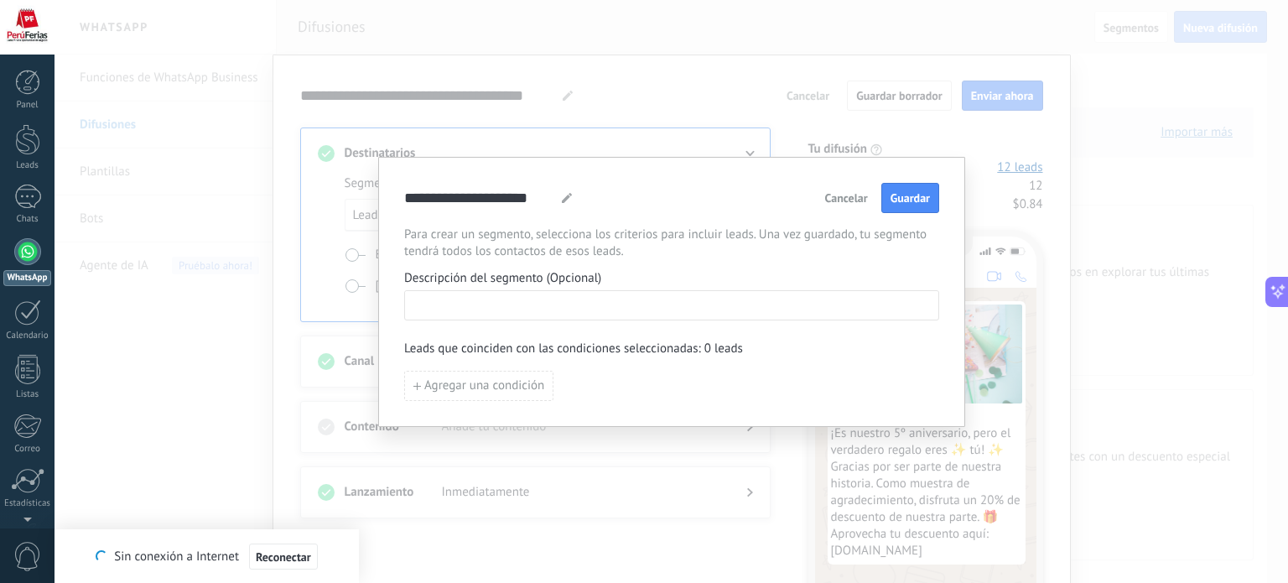
click at [453, 303] on input at bounding box center [671, 304] width 533 height 27
click at [824, 194] on button "Cancelar" at bounding box center [846, 197] width 58 height 25
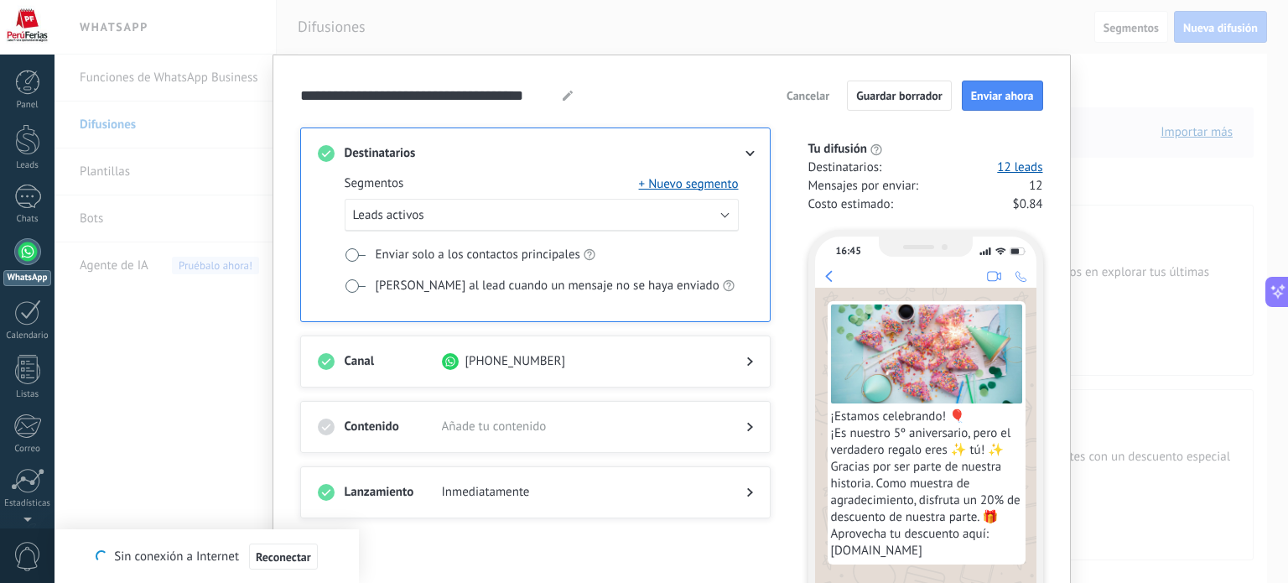
click at [814, 103] on button "Cancelar" at bounding box center [808, 95] width 58 height 25
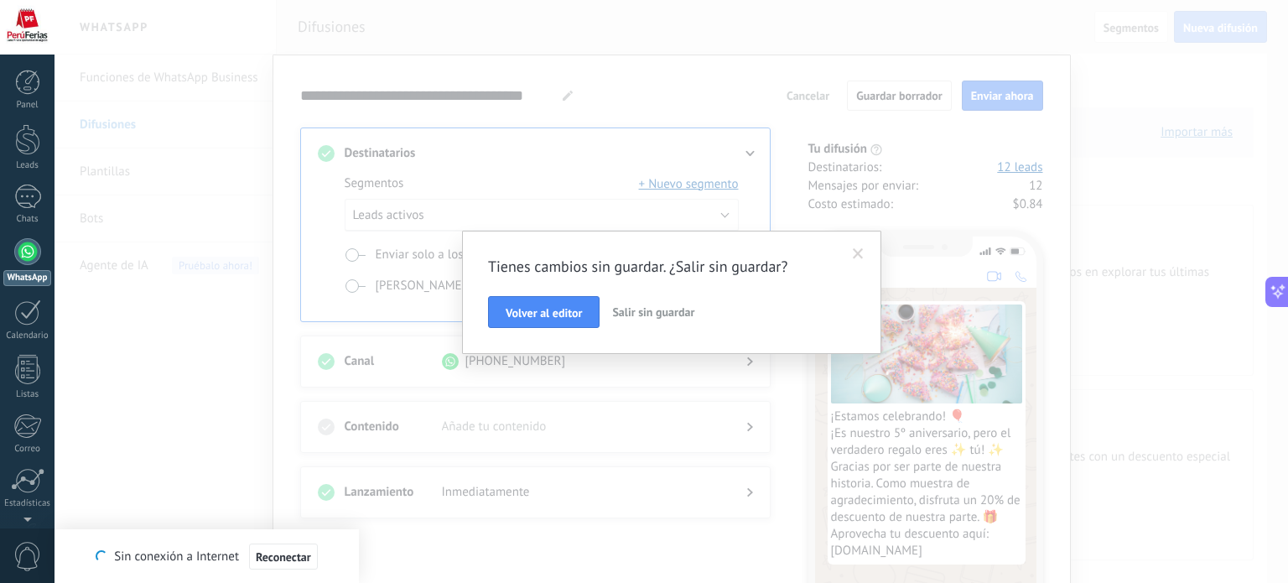
click at [659, 317] on span "Salir sin guardar" at bounding box center [653, 311] width 82 height 15
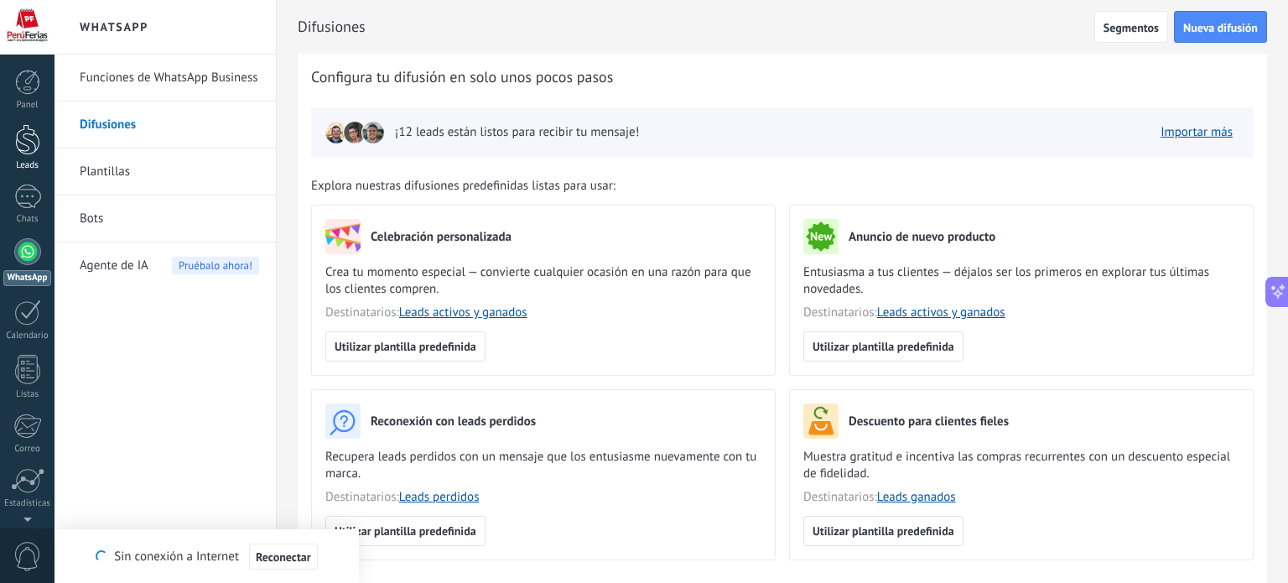
click at [15, 141] on div at bounding box center [27, 139] width 25 height 31
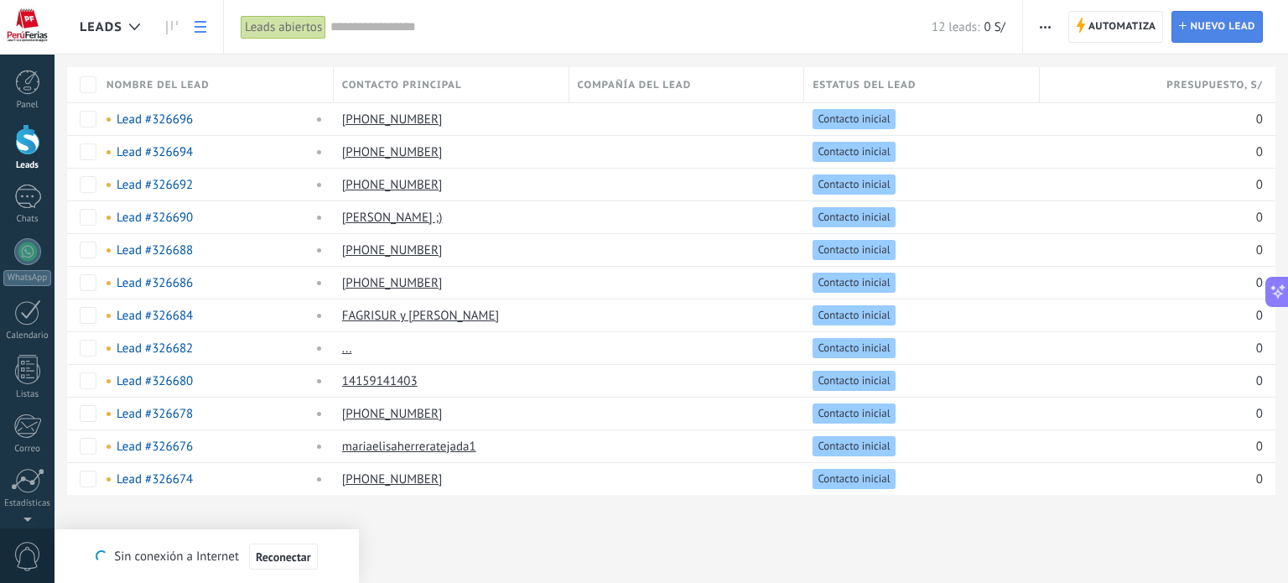
click at [1188, 25] on link "Lead Nuevo lead" at bounding box center [1216, 27] width 91 height 32
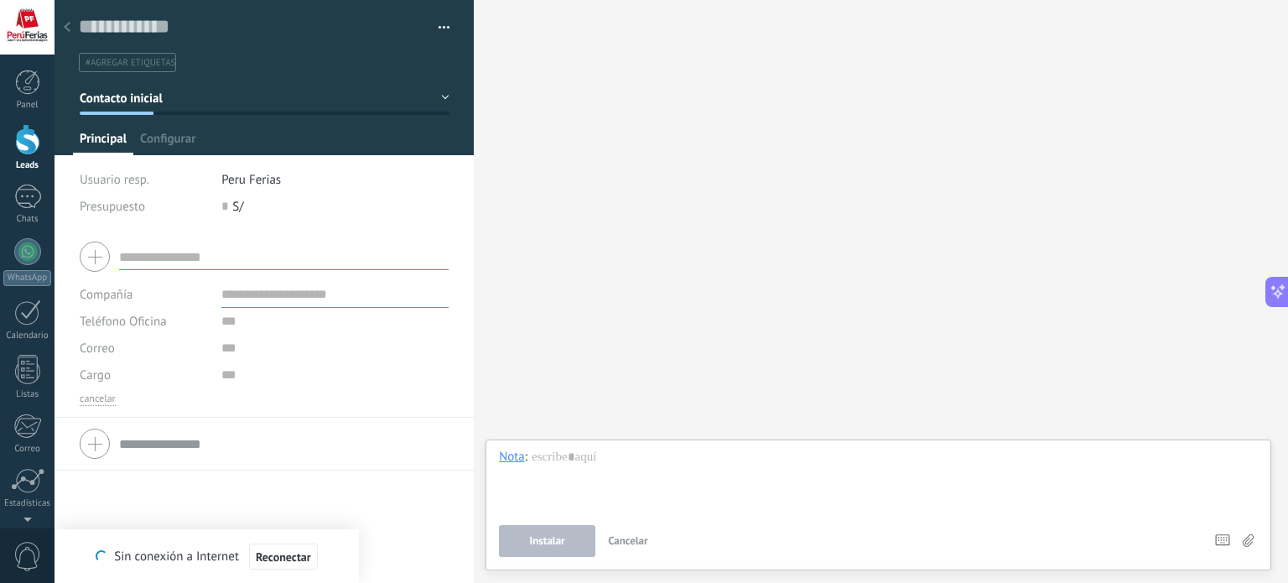
click at [70, 26] on icon at bounding box center [67, 27] width 7 height 10
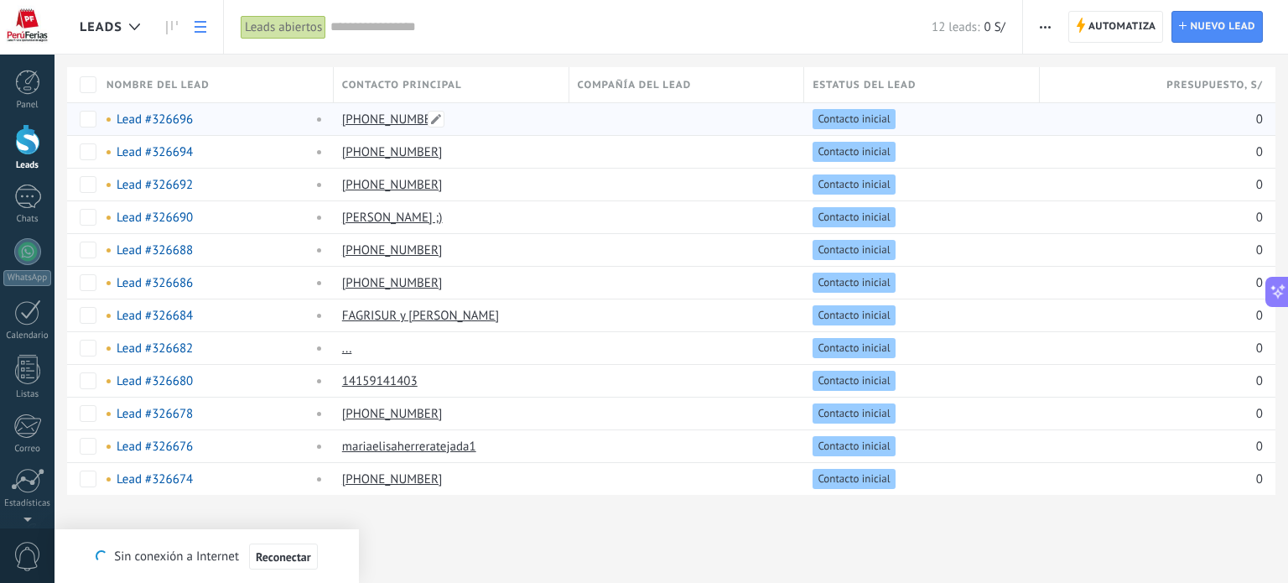
click at [391, 120] on link "[PHONE_NUMBER]" at bounding box center [392, 119] width 101 height 16
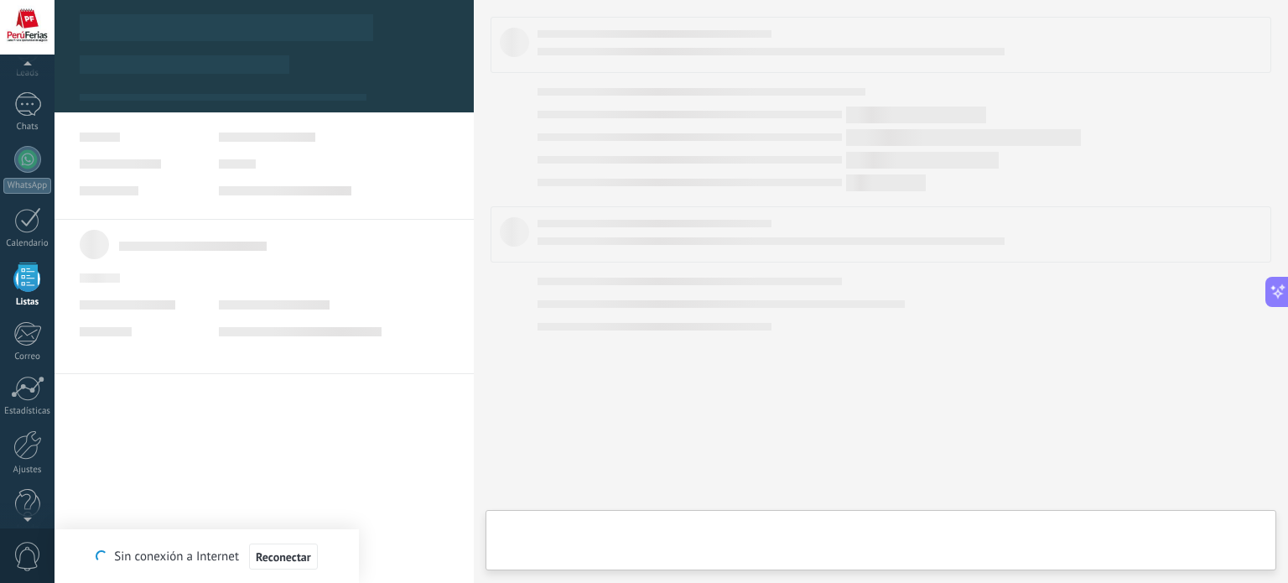
scroll to position [103, 0]
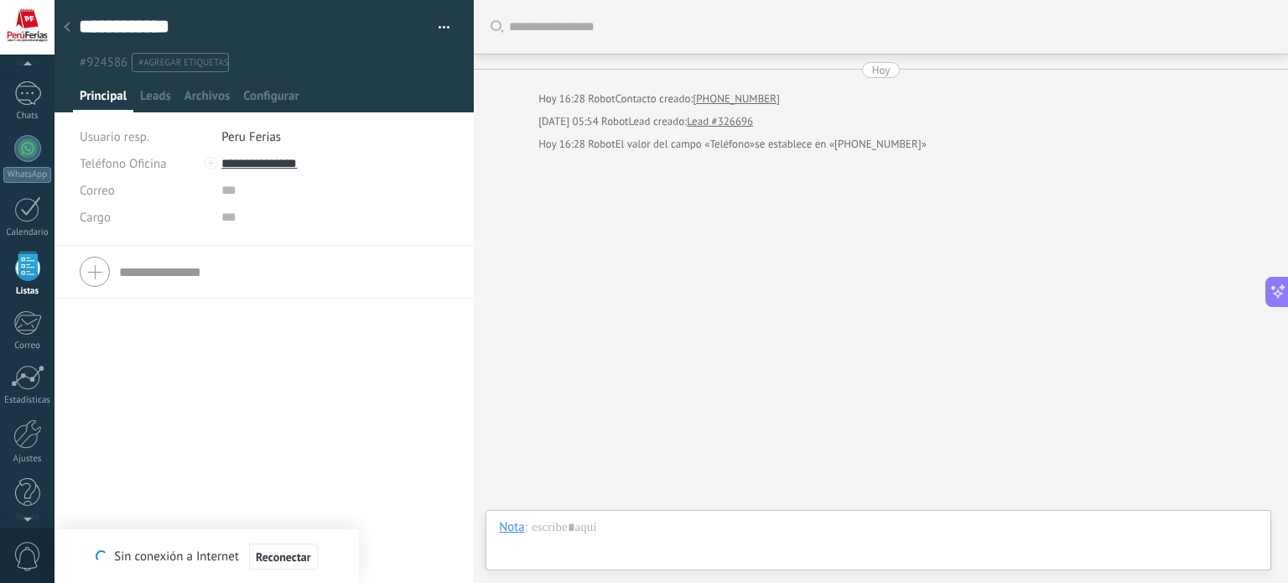
click at [64, 23] on icon at bounding box center [67, 27] width 7 height 10
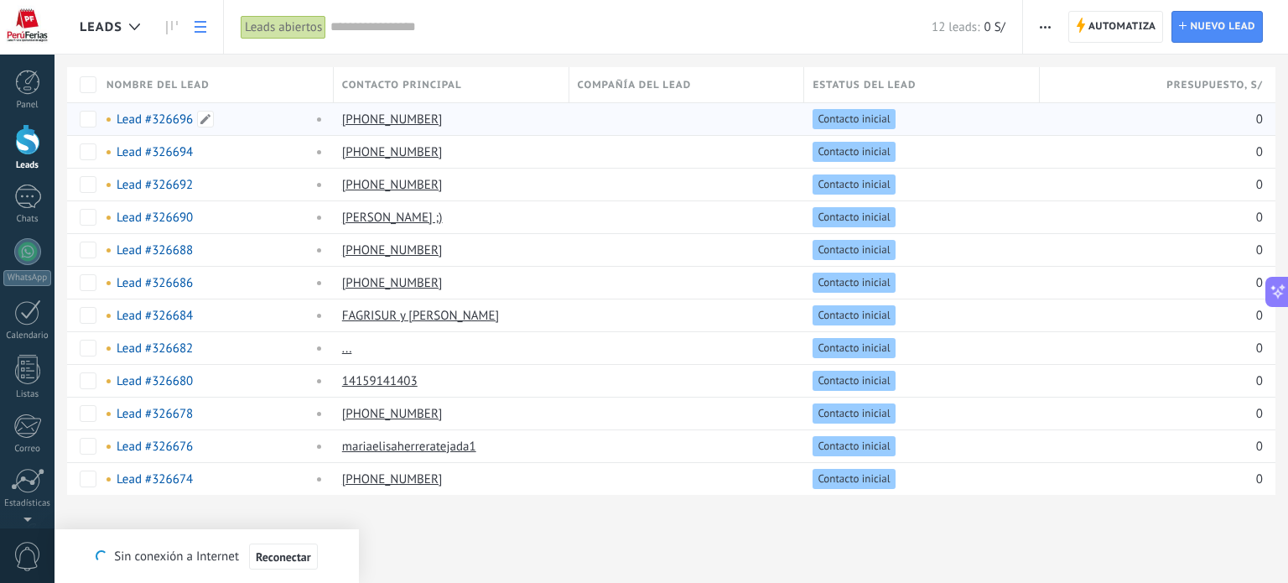
click at [178, 113] on link "Lead #326696" at bounding box center [155, 119] width 76 height 16
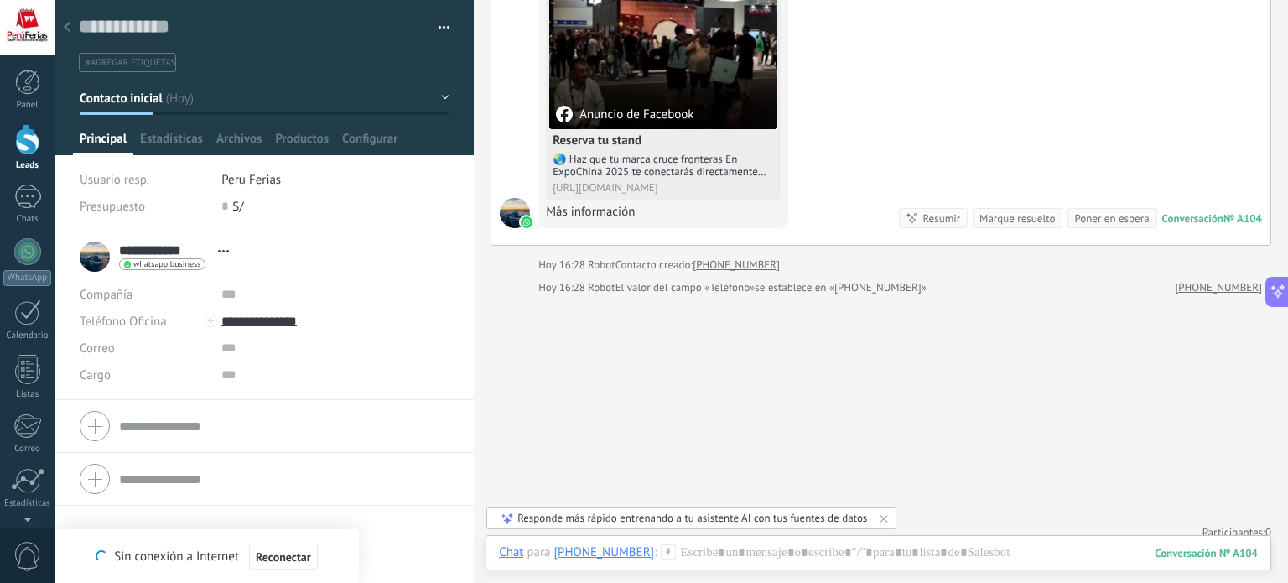
scroll to position [231, 0]
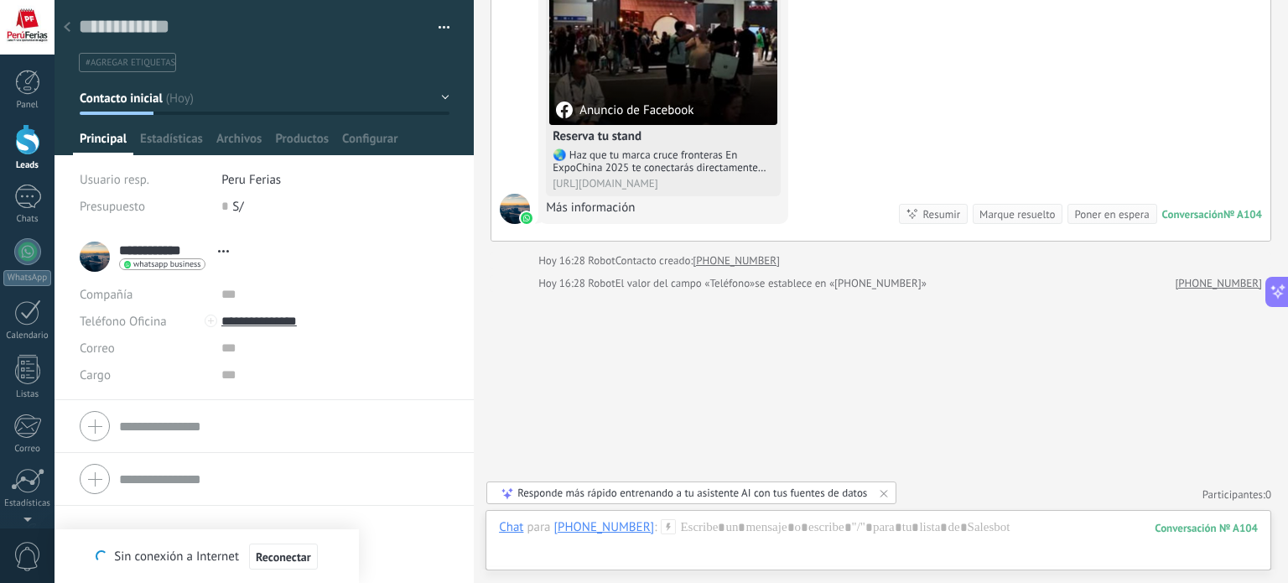
click at [63, 26] on div at bounding box center [66, 28] width 23 height 33
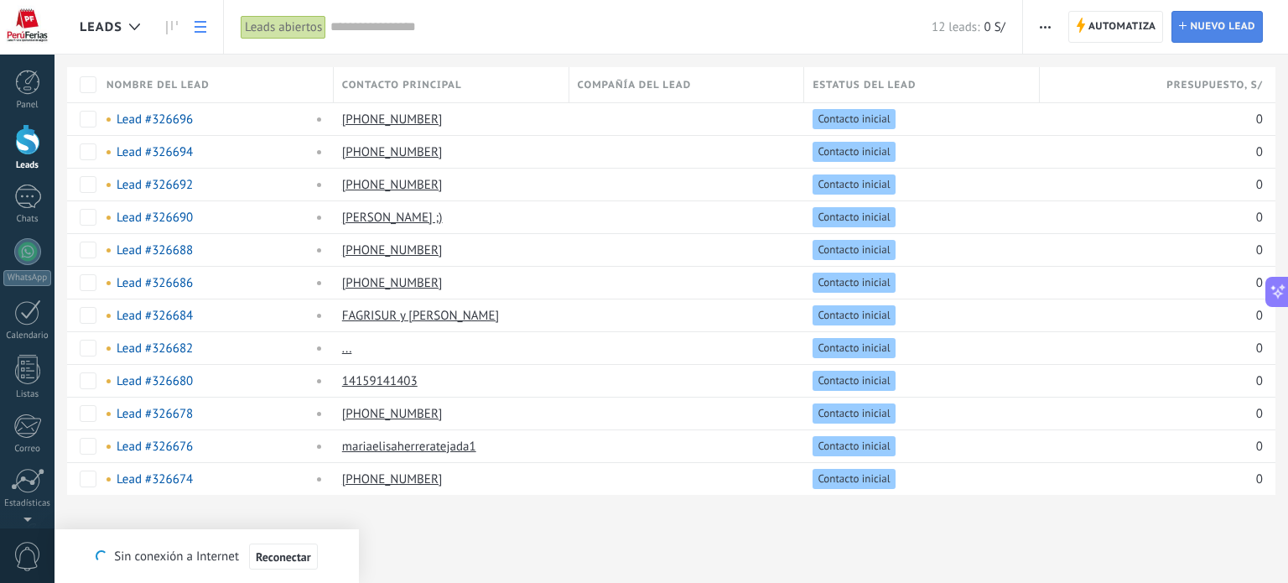
click at [1224, 27] on span "Nuevo lead" at bounding box center [1221, 27] width 65 height 30
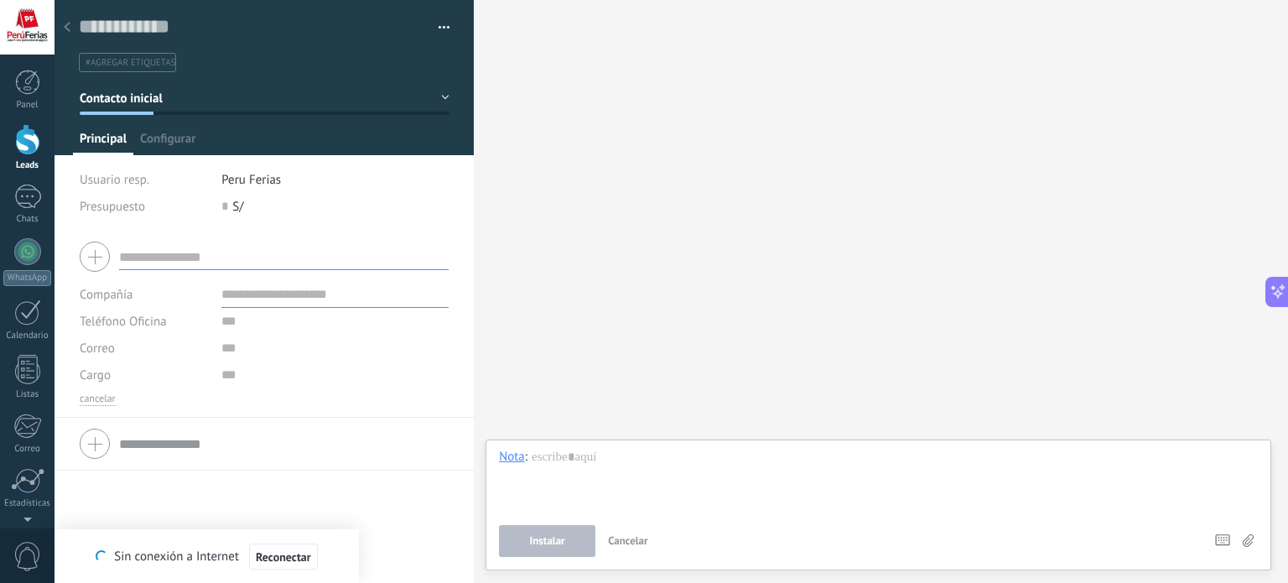
click at [74, 19] on div at bounding box center [66, 28] width 23 height 33
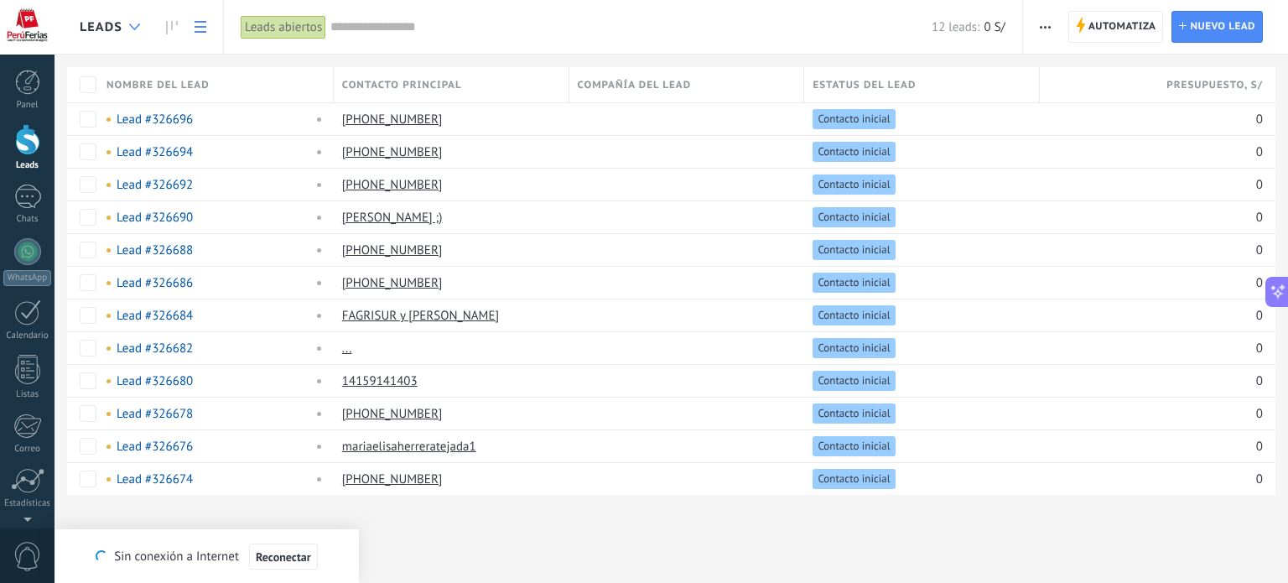
click at [130, 22] on div at bounding box center [135, 27] width 28 height 33
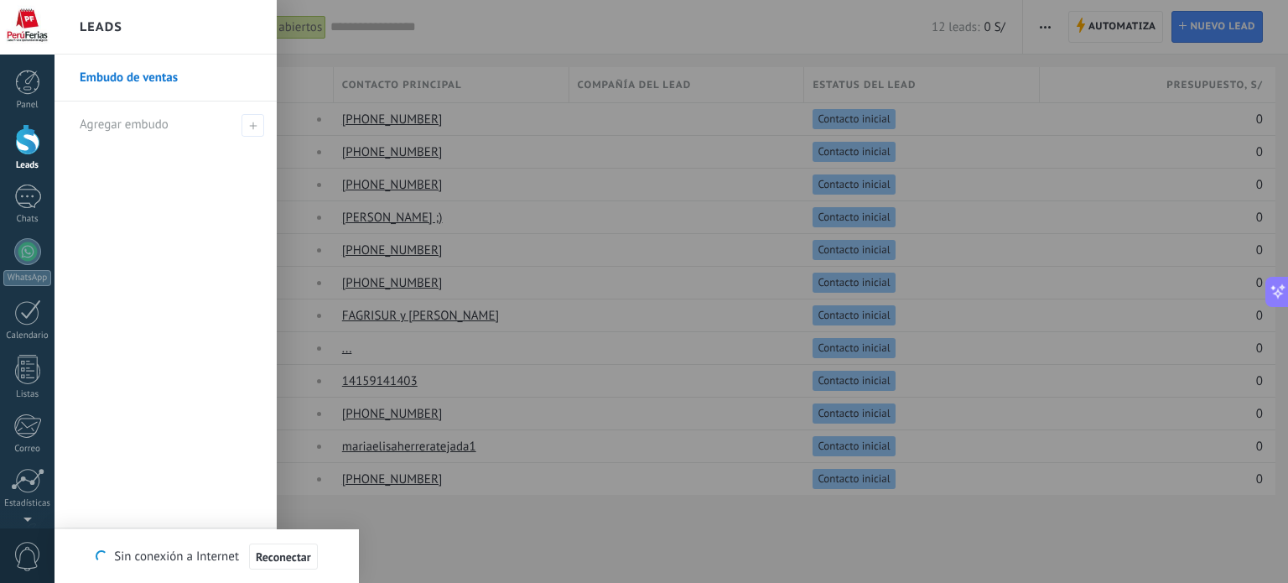
click at [130, 22] on div "Leads" at bounding box center [165, 27] width 222 height 54
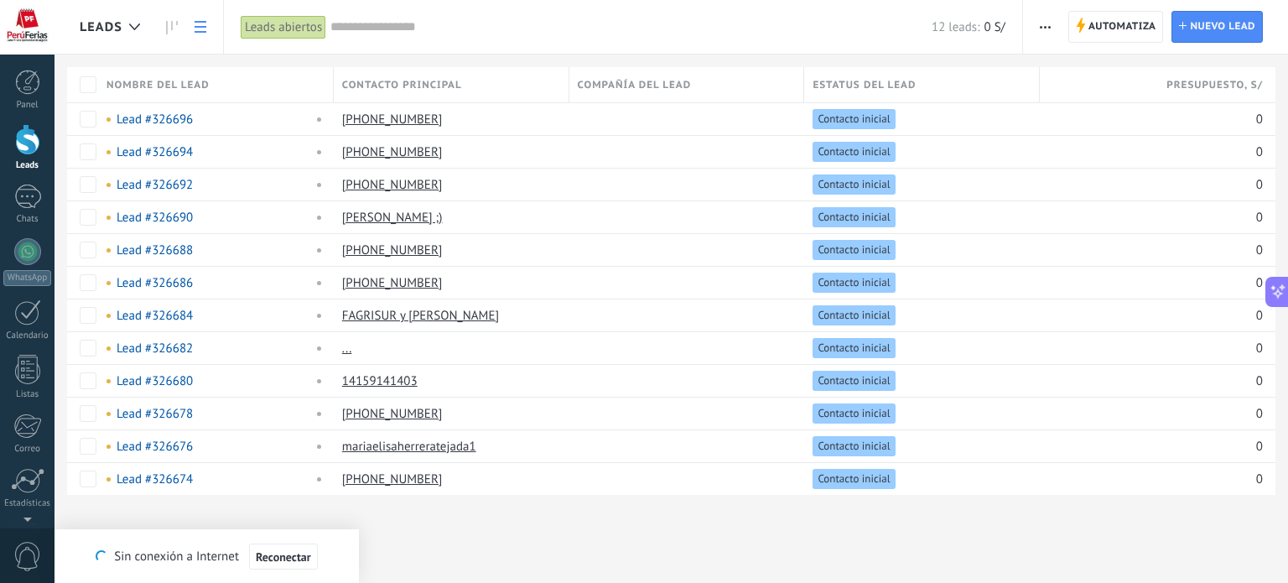
click at [201, 28] on icon at bounding box center [200, 27] width 12 height 12
click at [200, 29] on icon at bounding box center [200, 27] width 12 height 12
click at [33, 255] on div at bounding box center [27, 251] width 27 height 27
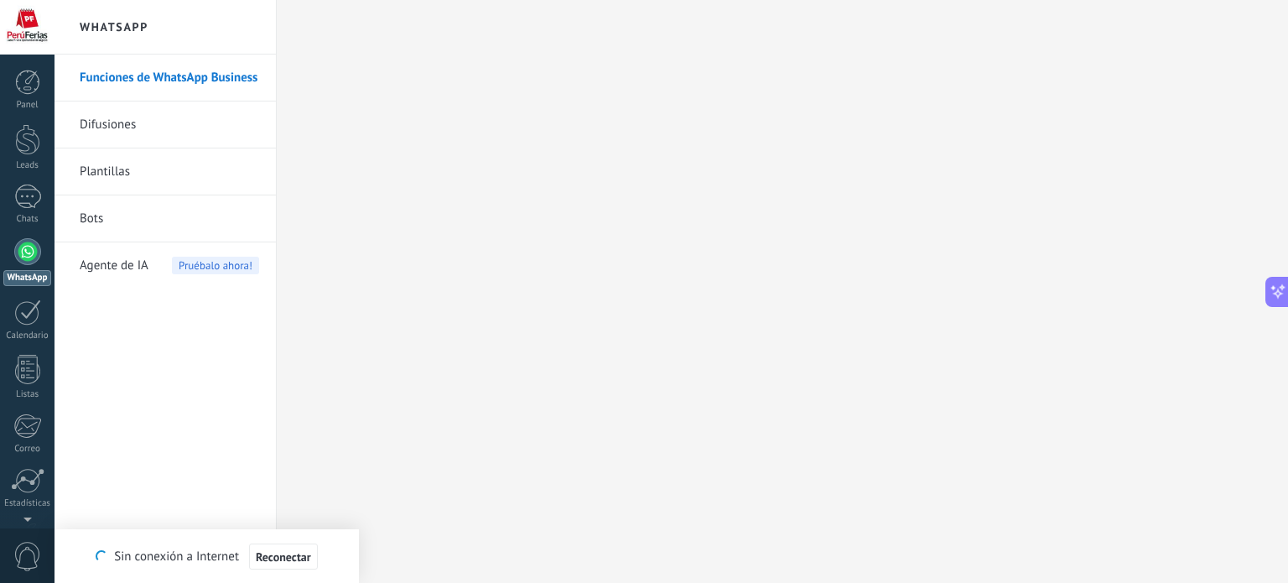
click at [121, 143] on link "Difusiones" at bounding box center [169, 124] width 179 height 47
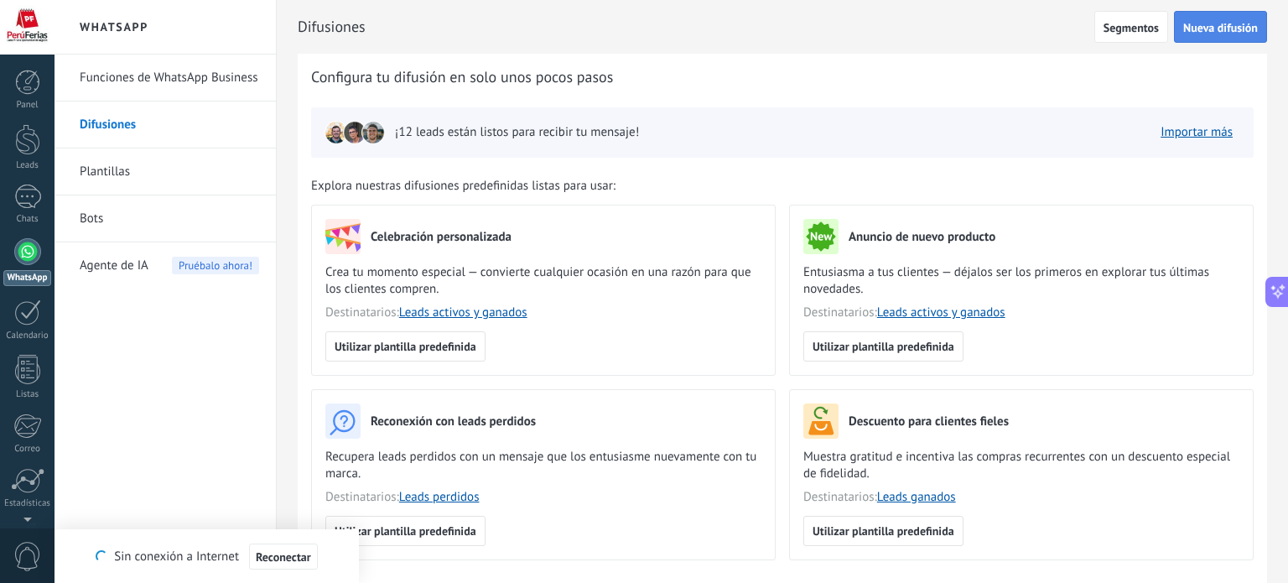
click at [1227, 26] on span "Nueva difusión" at bounding box center [1220, 28] width 75 height 12
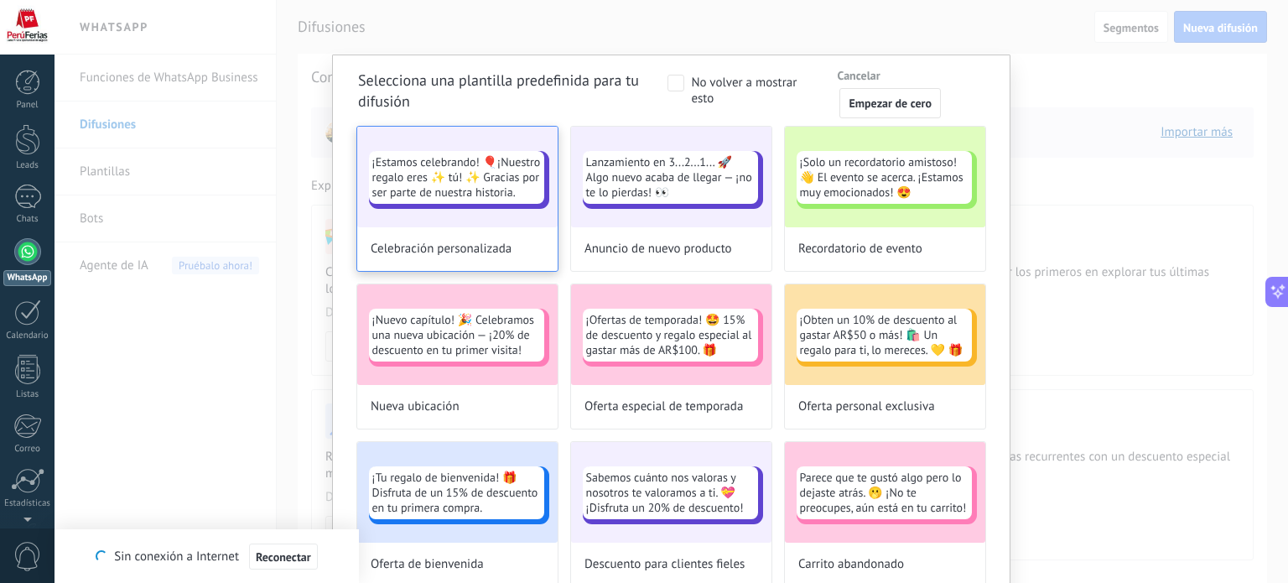
click at [502, 174] on span "¡Estamos celebrando! 🎈¡Nuestro regalo eres ✨ tú! ✨ Gracias por ser parte de nue…" at bounding box center [456, 176] width 168 height 45
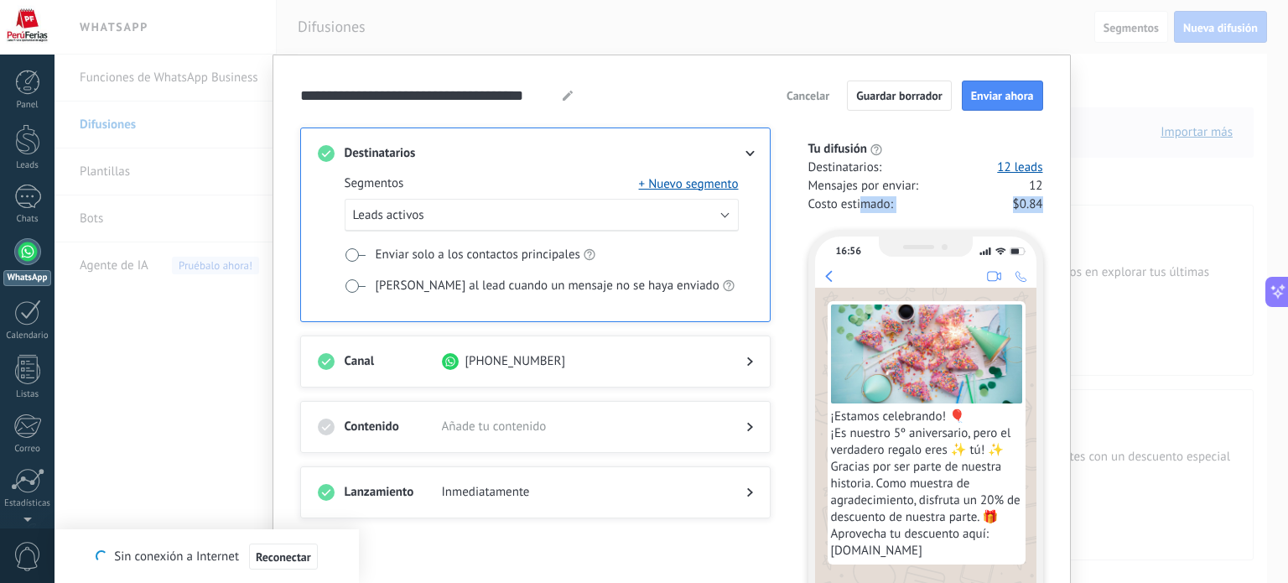
drag, startPoint x: 859, startPoint y: 205, endPoint x: 1042, endPoint y: 210, distance: 182.8
click at [1042, 210] on div "**********" at bounding box center [671, 391] width 798 height 675
click at [1046, 210] on div "**********" at bounding box center [671, 391] width 798 height 675
drag, startPoint x: 1045, startPoint y: 208, endPoint x: 892, endPoint y: 207, distance: 153.4
click at [892, 207] on div "**********" at bounding box center [671, 391] width 798 height 675
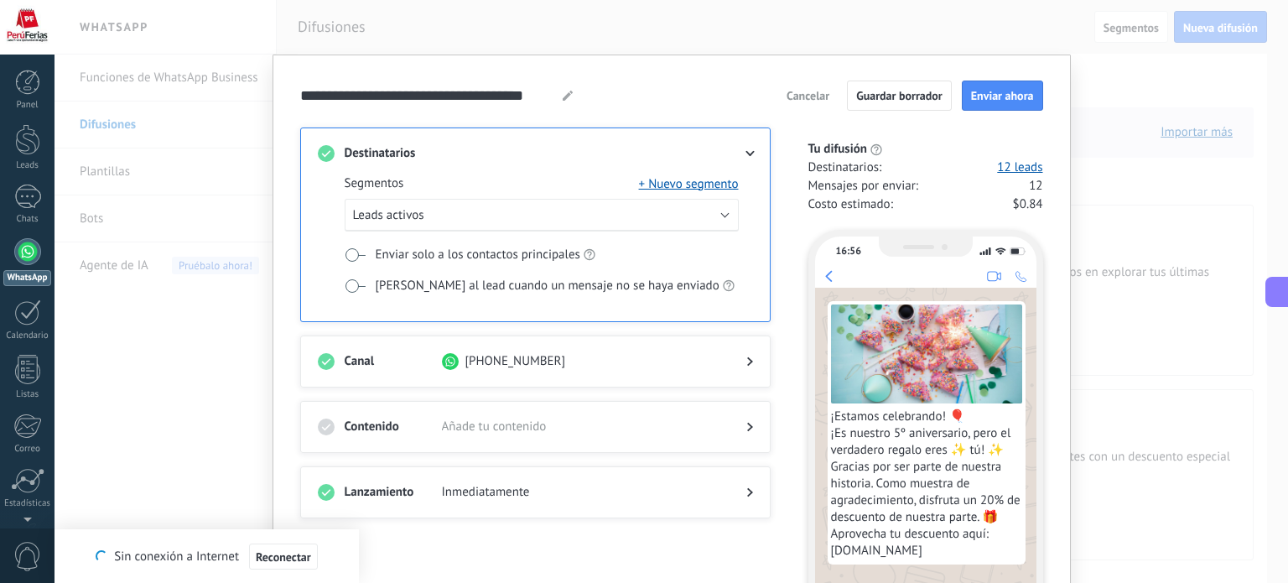
click at [870, 210] on span "Costo estimado :" at bounding box center [850, 204] width 85 height 17
click at [858, 210] on span "Costo estimado :" at bounding box center [850, 204] width 85 height 17
drag, startPoint x: 834, startPoint y: 207, endPoint x: 1008, endPoint y: 220, distance: 174.9
click at [1008, 220] on div "Tu difusión Destinatarios : 12 leads Mensajes por enviar : 12 Costo estimado : …" at bounding box center [916, 415] width 252 height 576
click at [1003, 207] on div "Costo estimado : $0.84" at bounding box center [925, 204] width 235 height 17
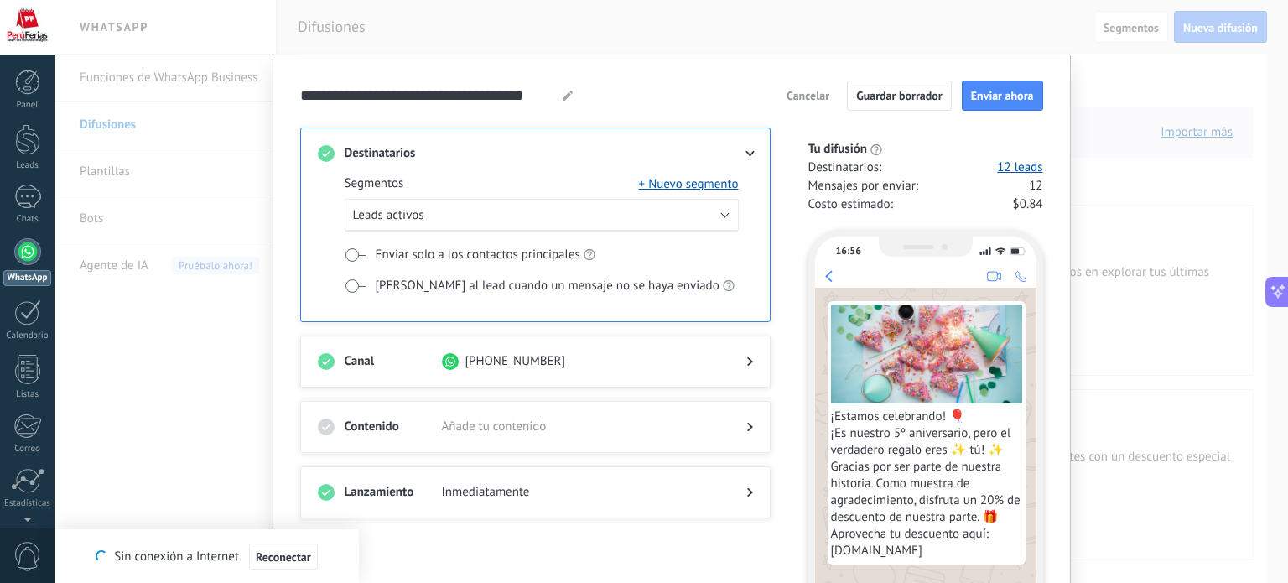
click at [761, 87] on div "**********" at bounding box center [671, 95] width 743 height 30
drag, startPoint x: 1045, startPoint y: 210, endPoint x: 963, endPoint y: 204, distance: 82.4
click at [963, 204] on div "**********" at bounding box center [671, 391] width 798 height 675
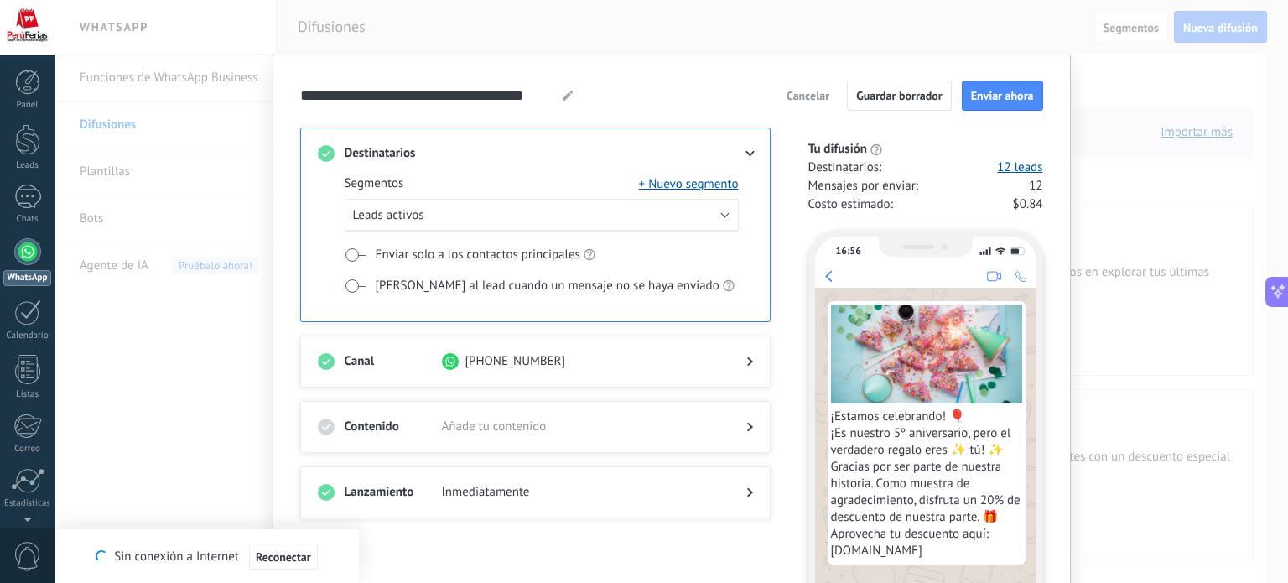
click at [975, 230] on div "16:56 ¡Estamos celebrando! 🎈 ¡Es nuestro 5º aniversario, pero el verdadero rega…" at bounding box center [925, 467] width 235 height 474
